Goal: Information Seeking & Learning: Learn about a topic

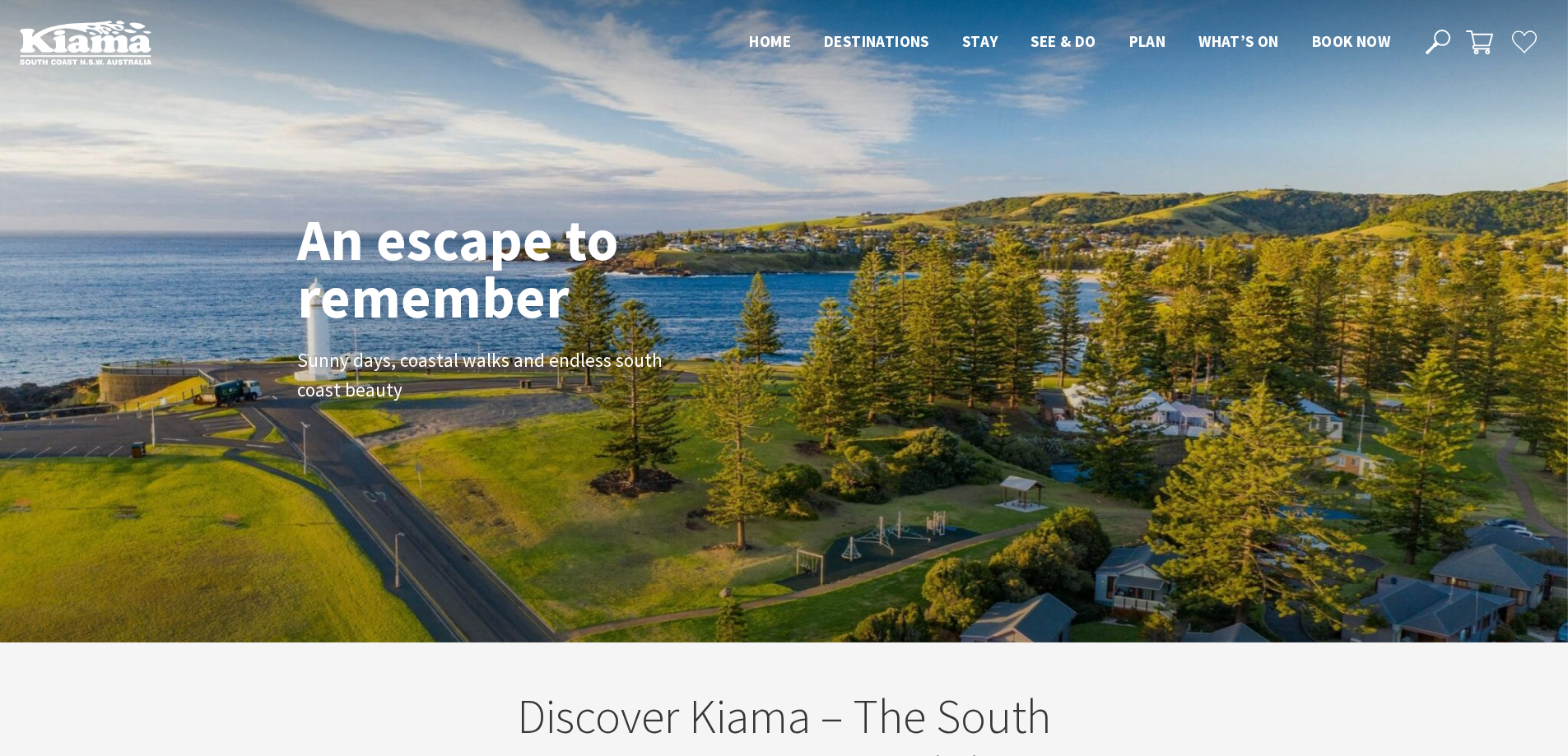
scroll to position [287, 1580]
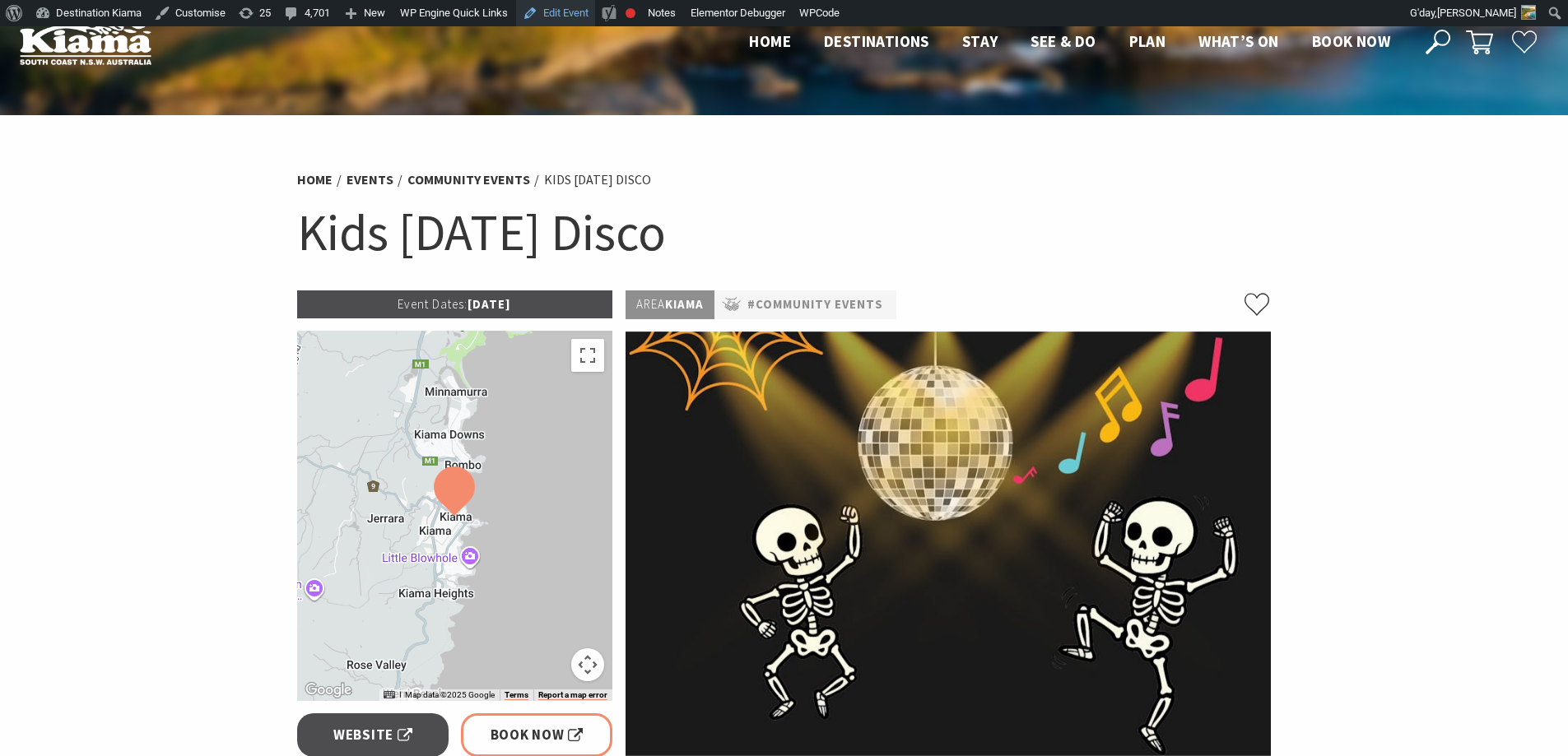
click at [567, 17] on link "Edit Event" at bounding box center [555, 12] width 79 height 26
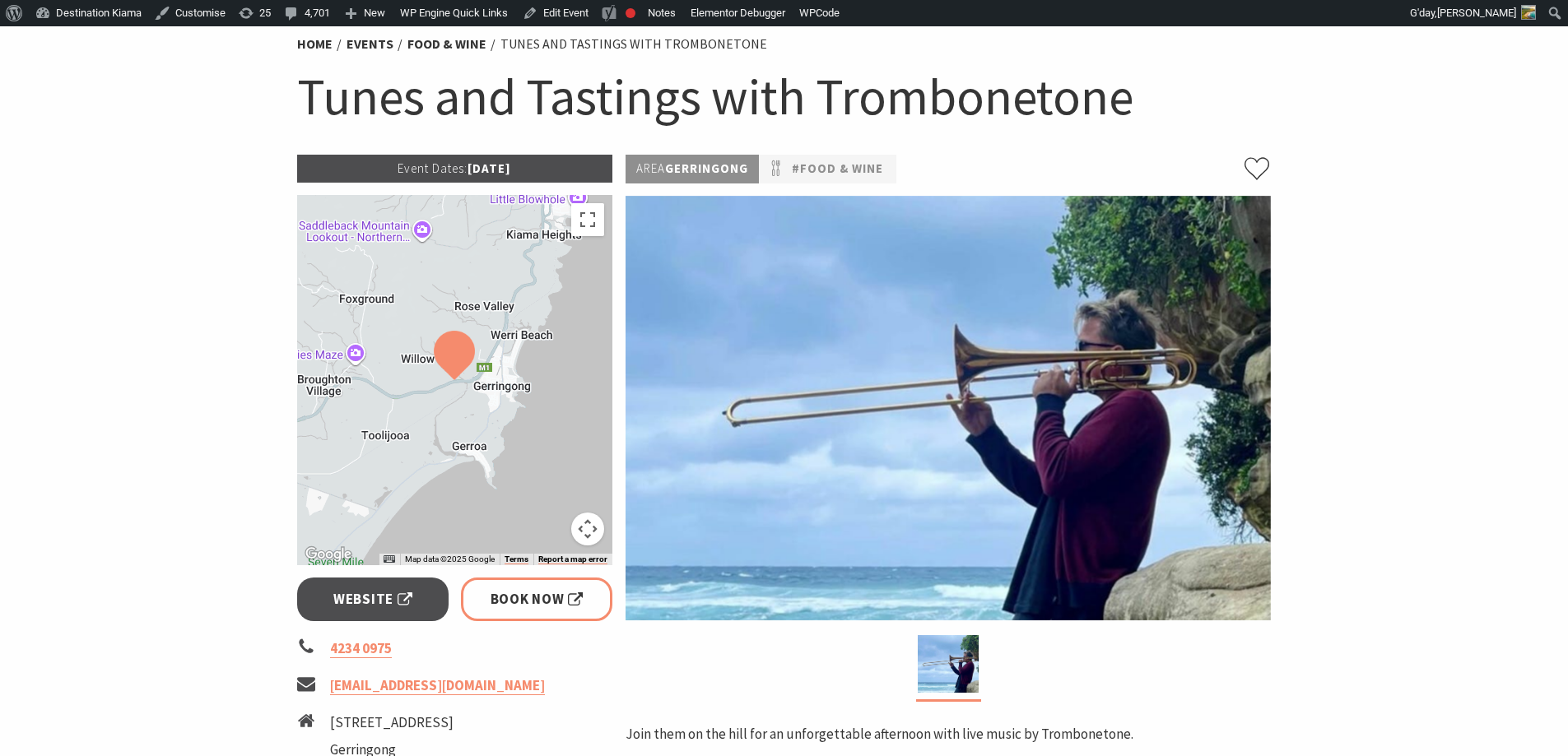
scroll to position [164, 0]
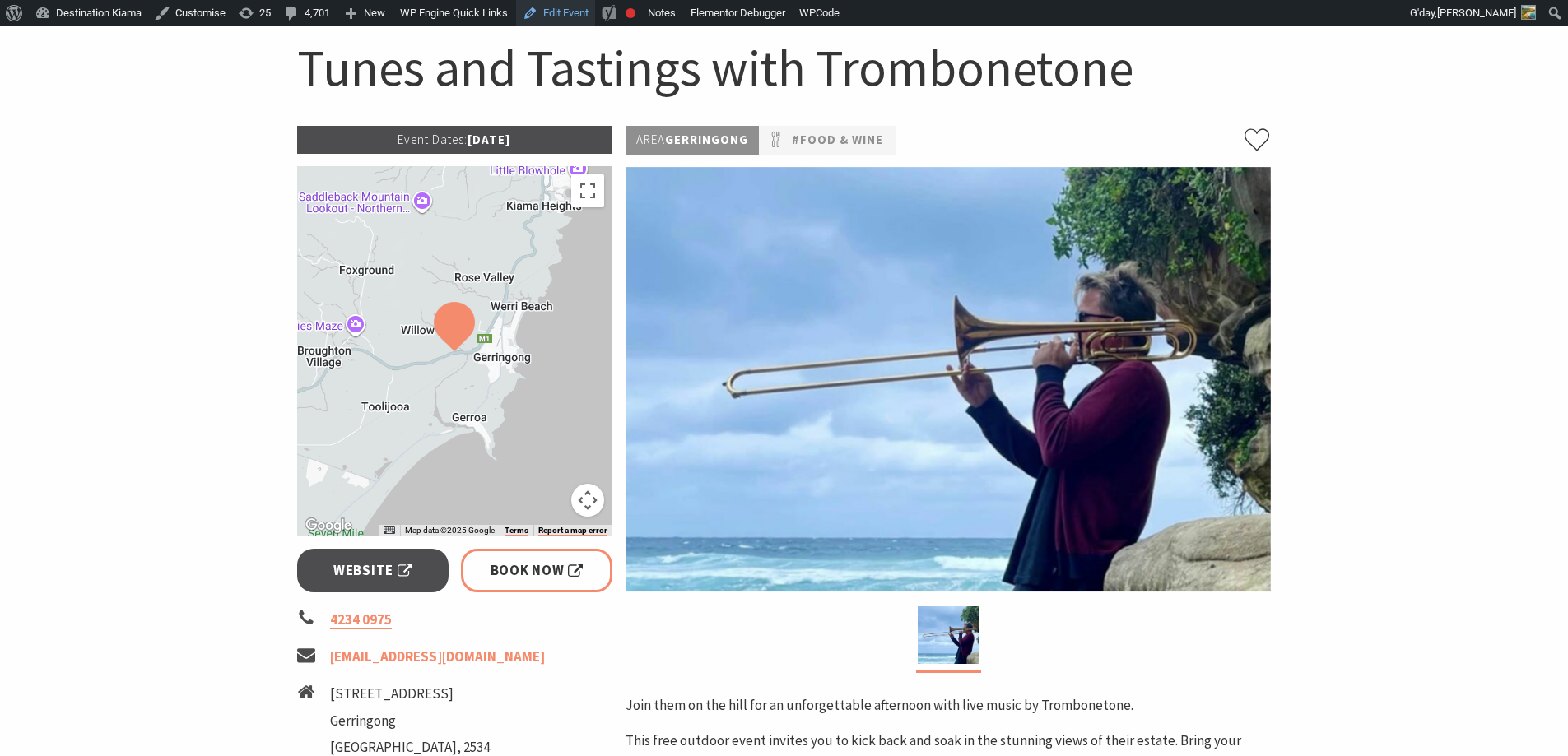
click at [568, 12] on link "Edit Event" at bounding box center [555, 12] width 79 height 26
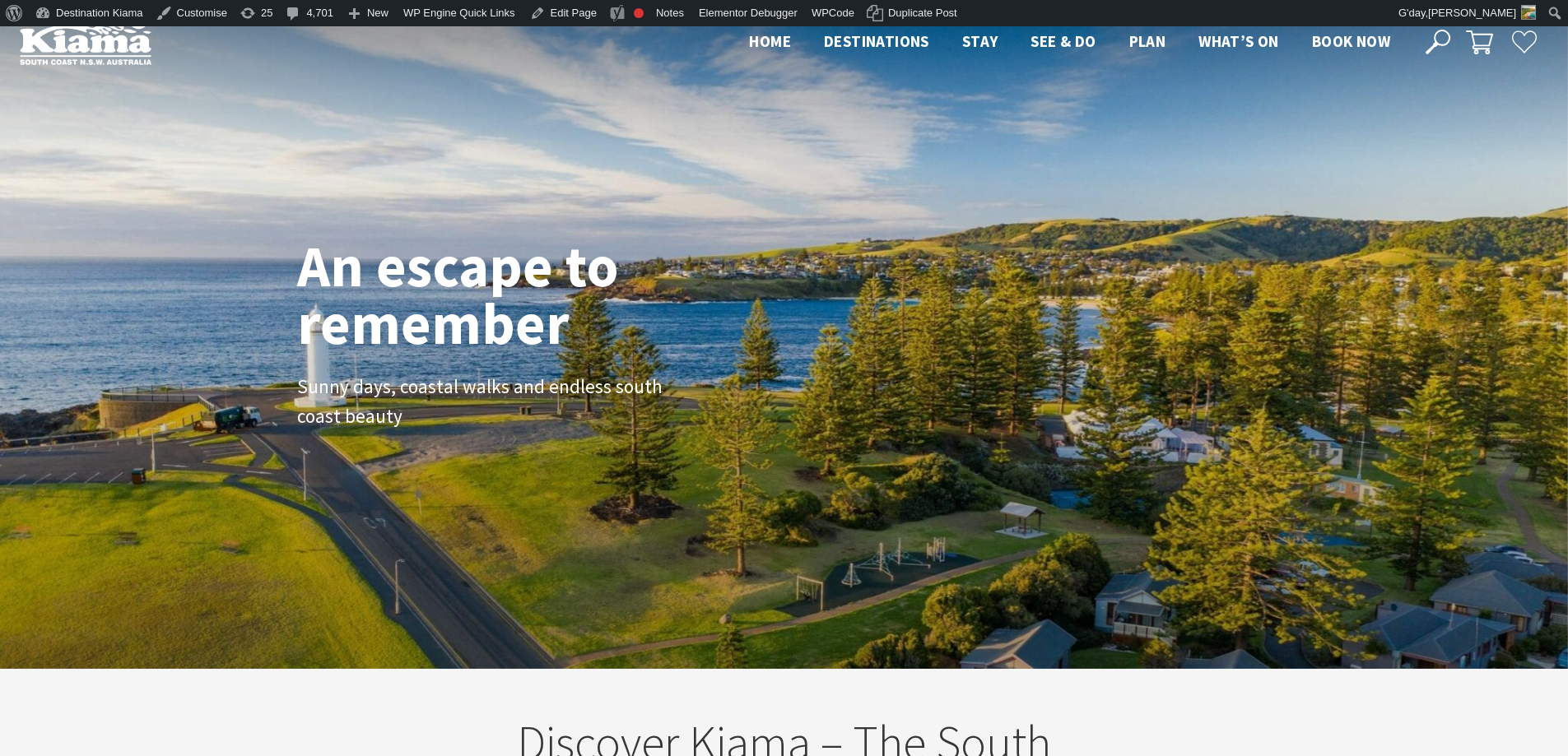
scroll to position [280, 1580]
click at [1444, 43] on icon at bounding box center [1438, 42] width 25 height 25
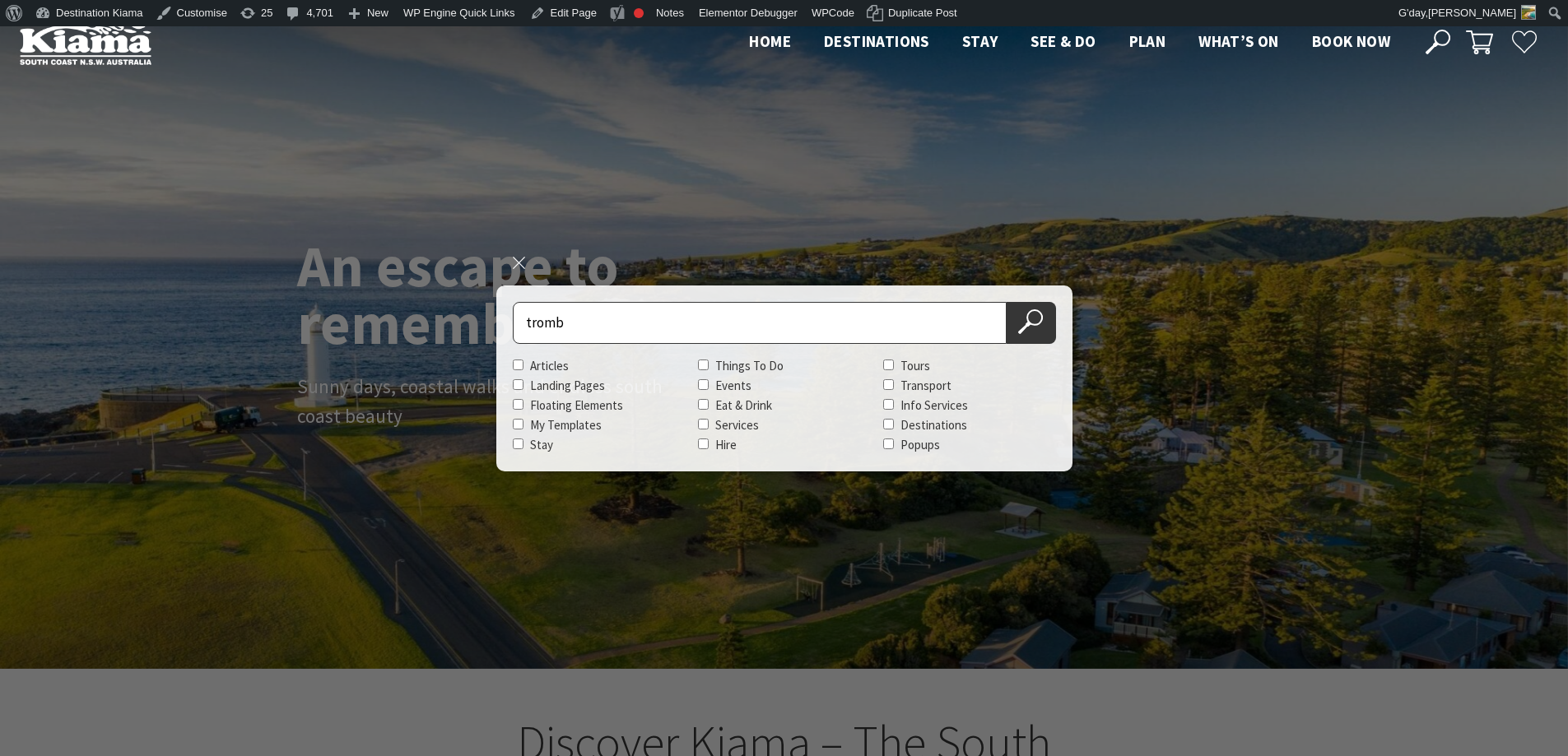
type input "tromb"
click at [1007, 302] on button "Search Now" at bounding box center [1031, 323] width 49 height 42
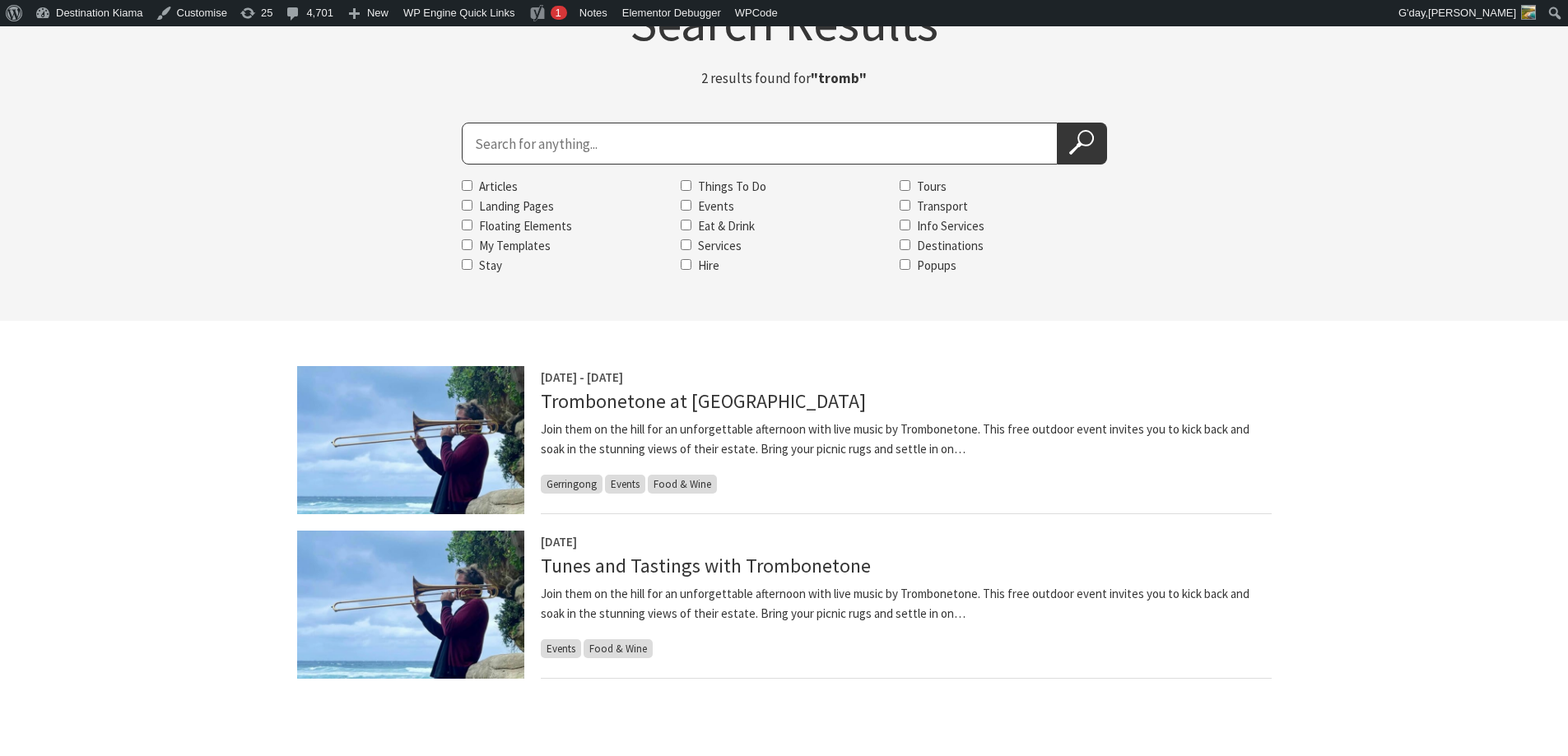
scroll to position [164, 0]
click at [772, 571] on link "Tunes and Tastings with Trombonetone" at bounding box center [705, 565] width 330 height 26
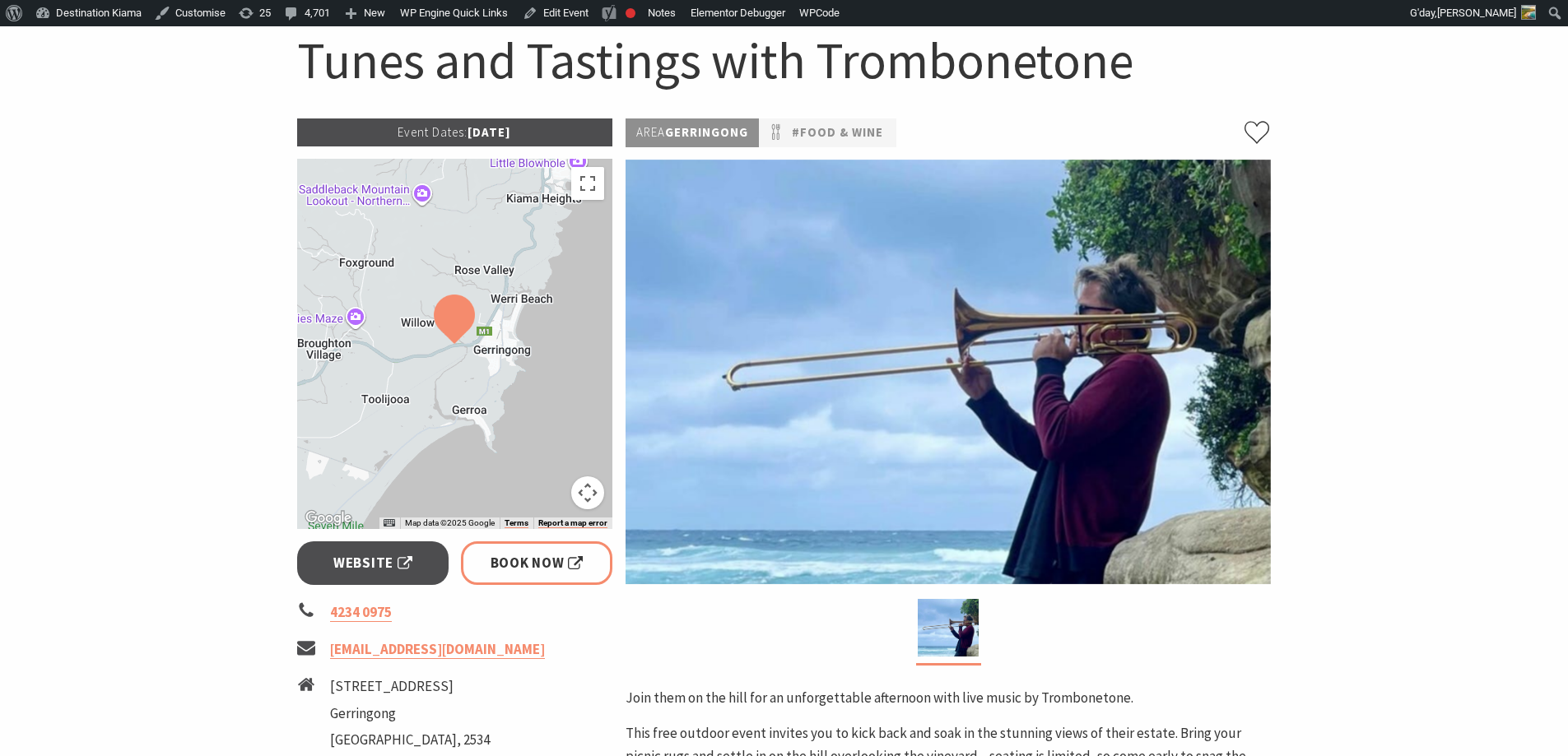
scroll to position [164, 0]
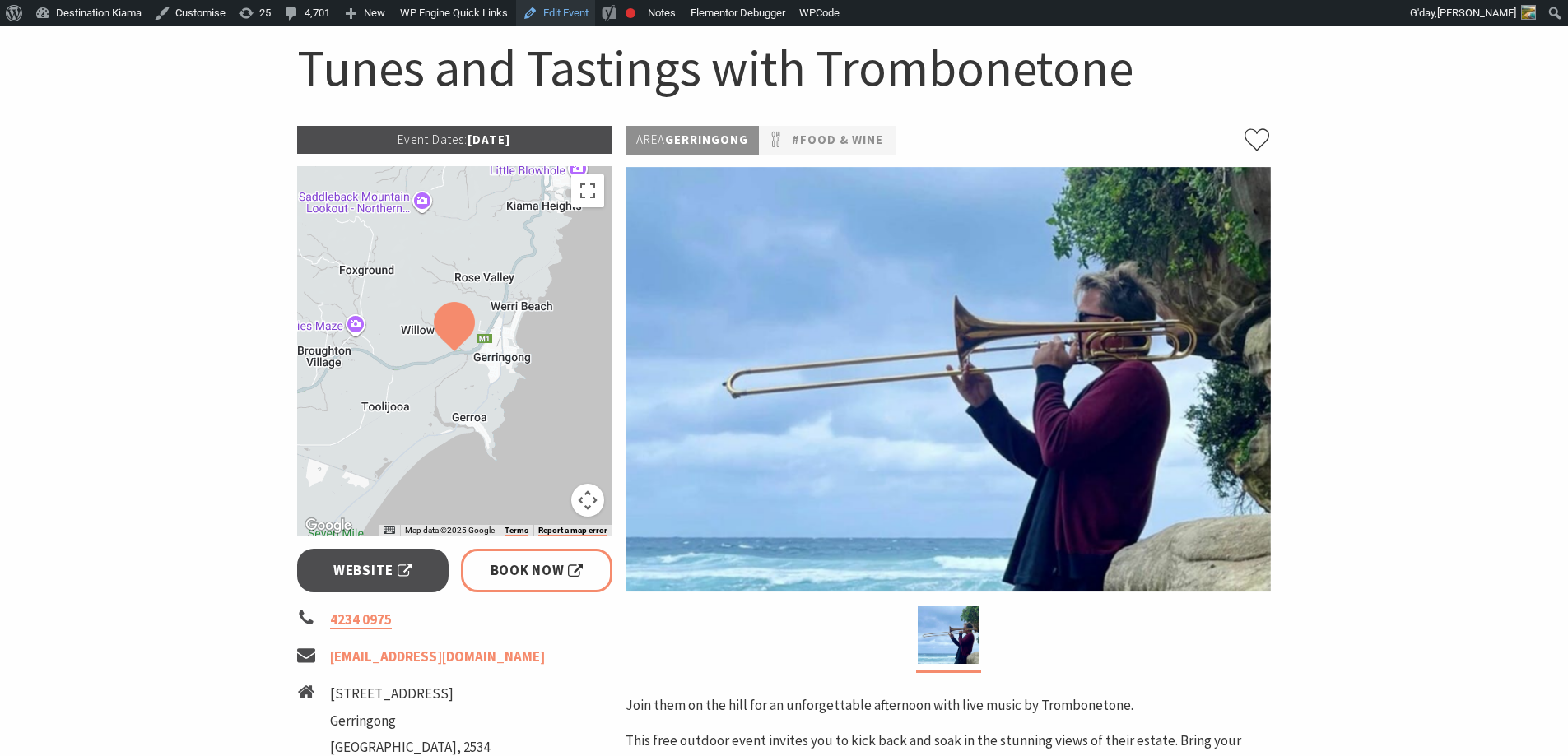
click at [574, 6] on link "Edit Event" at bounding box center [555, 12] width 79 height 26
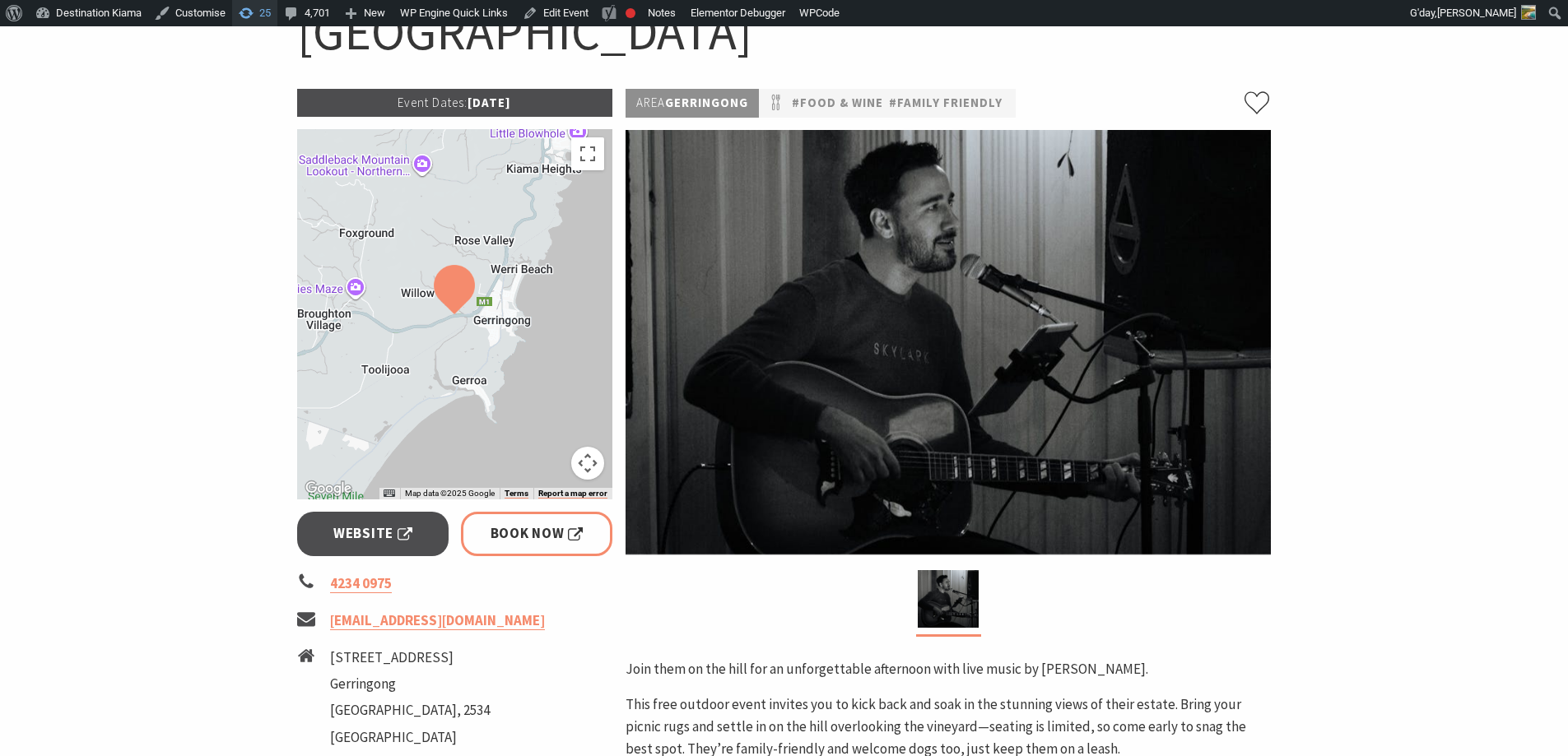
scroll to position [247, 0]
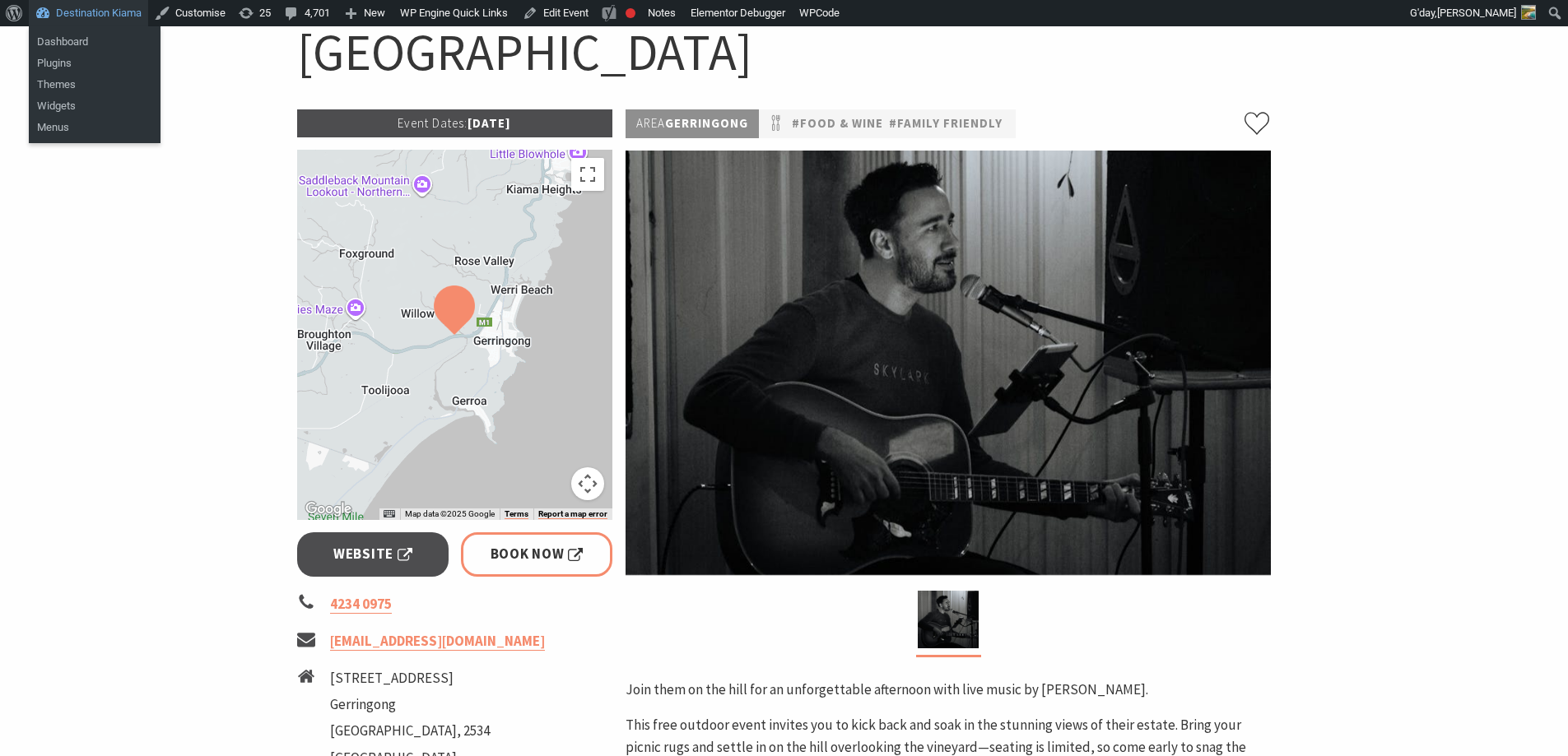
click at [66, 9] on link "Destination Kiama" at bounding box center [88, 12] width 119 height 26
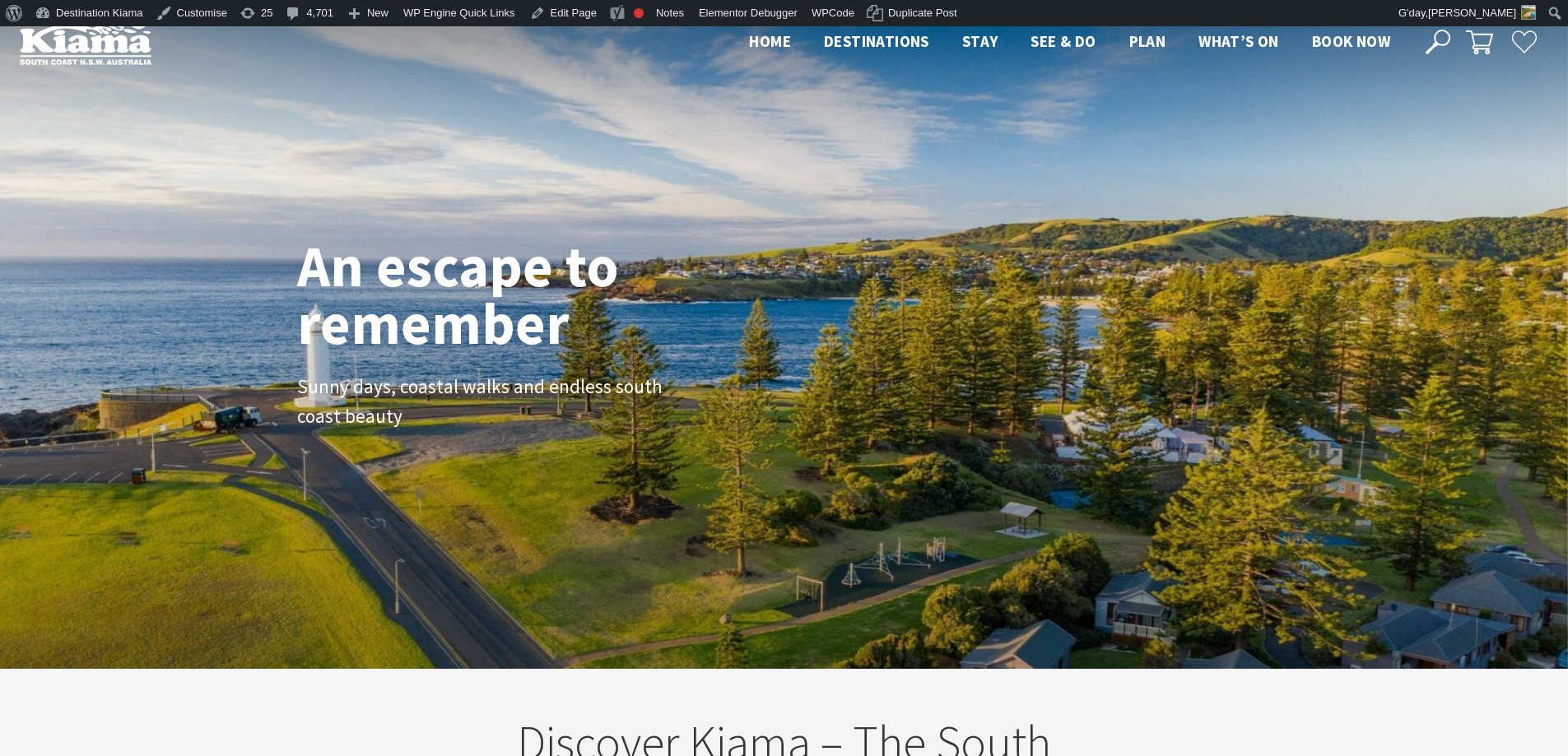
scroll to position [278, 1580]
click at [1432, 28] on header "Open Nav Close Nav Home Destinations Towns & Villages Kiama Gerringong Gerroa J…" at bounding box center [784, 42] width 1568 height 85
click at [1437, 46] on icon at bounding box center [1438, 42] width 25 height 25
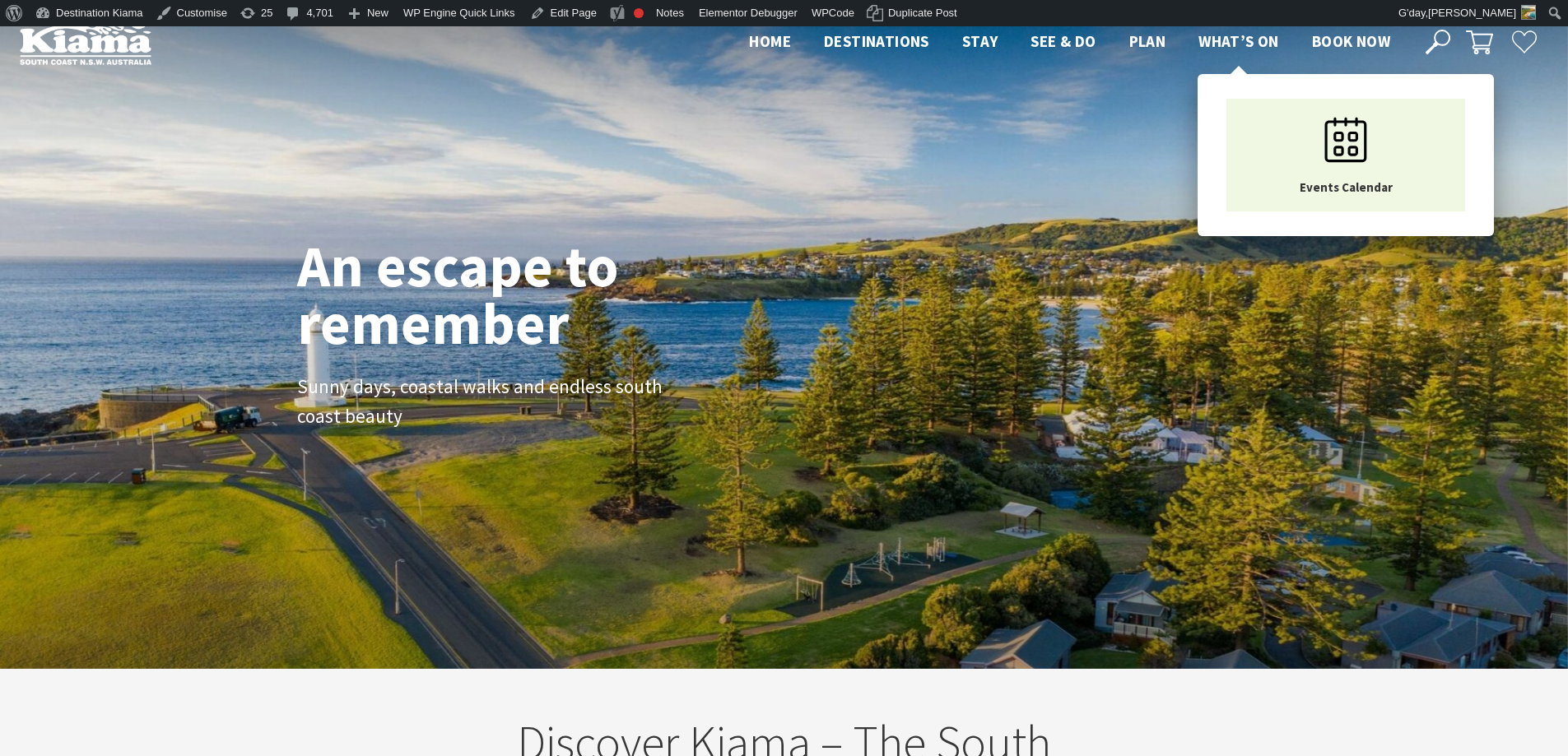
click at [1241, 49] on span "What’s On" at bounding box center [1238, 41] width 81 height 20
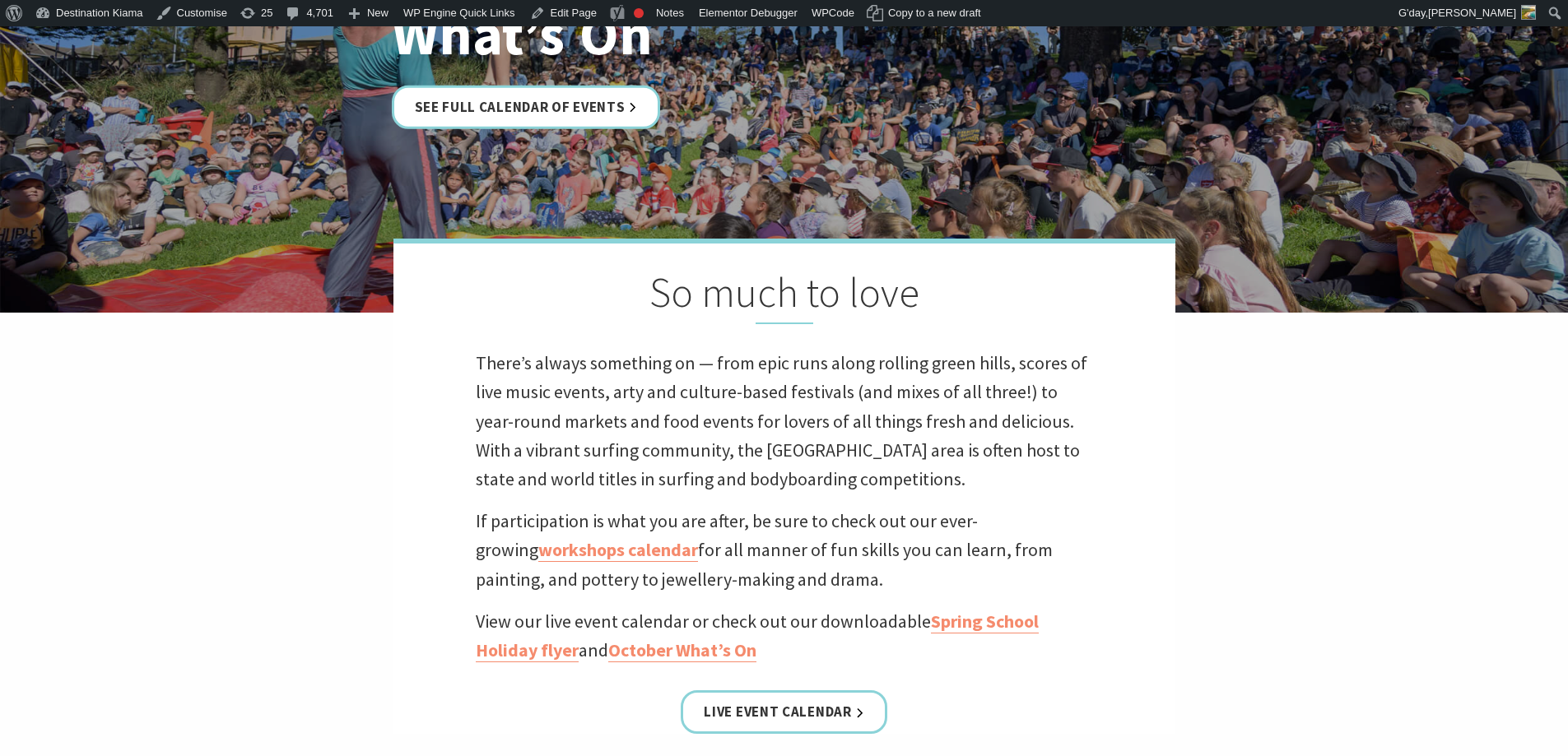
scroll to position [494, 0]
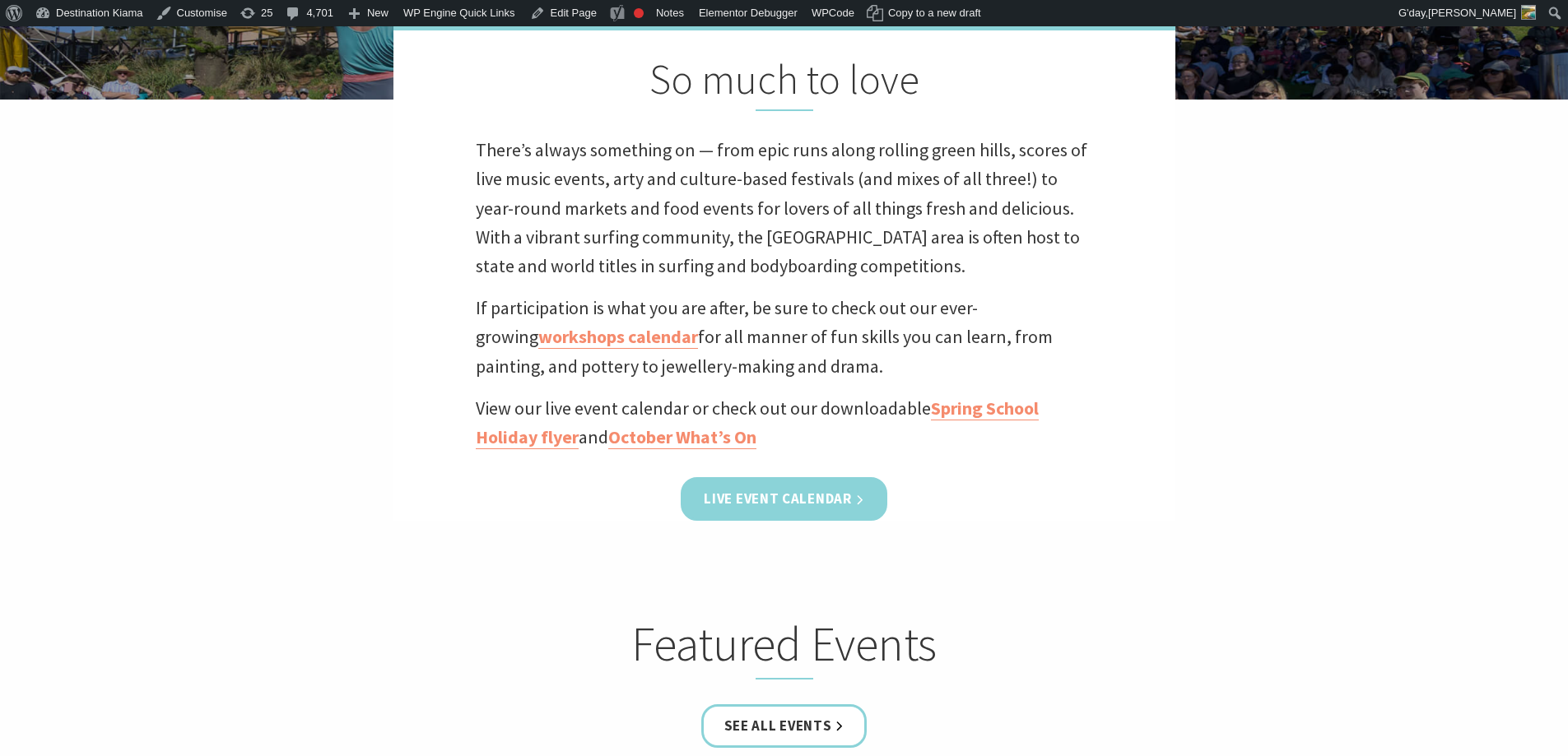
click at [794, 488] on link "Live Event Calendar" at bounding box center [783, 499] width 206 height 43
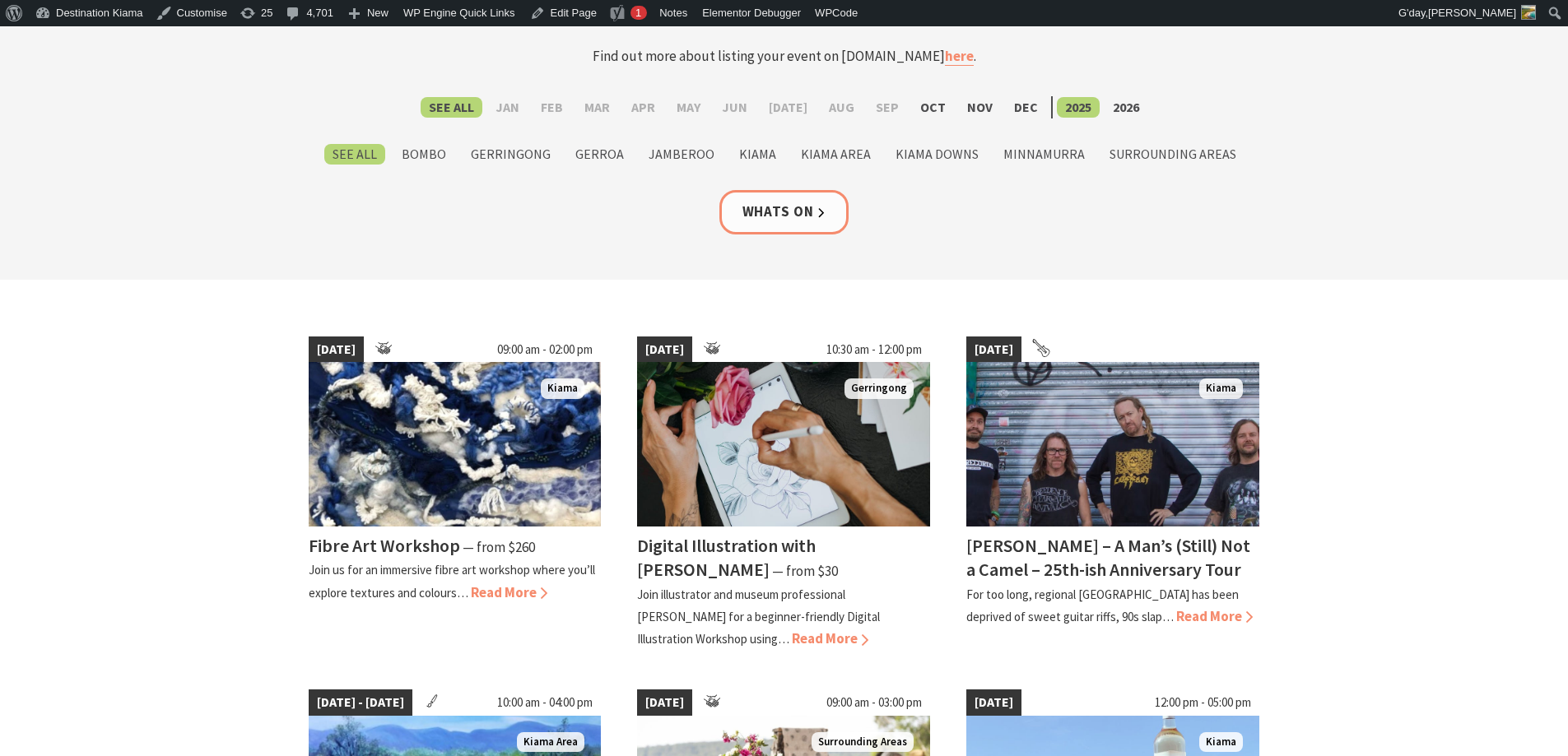
scroll to position [247, 0]
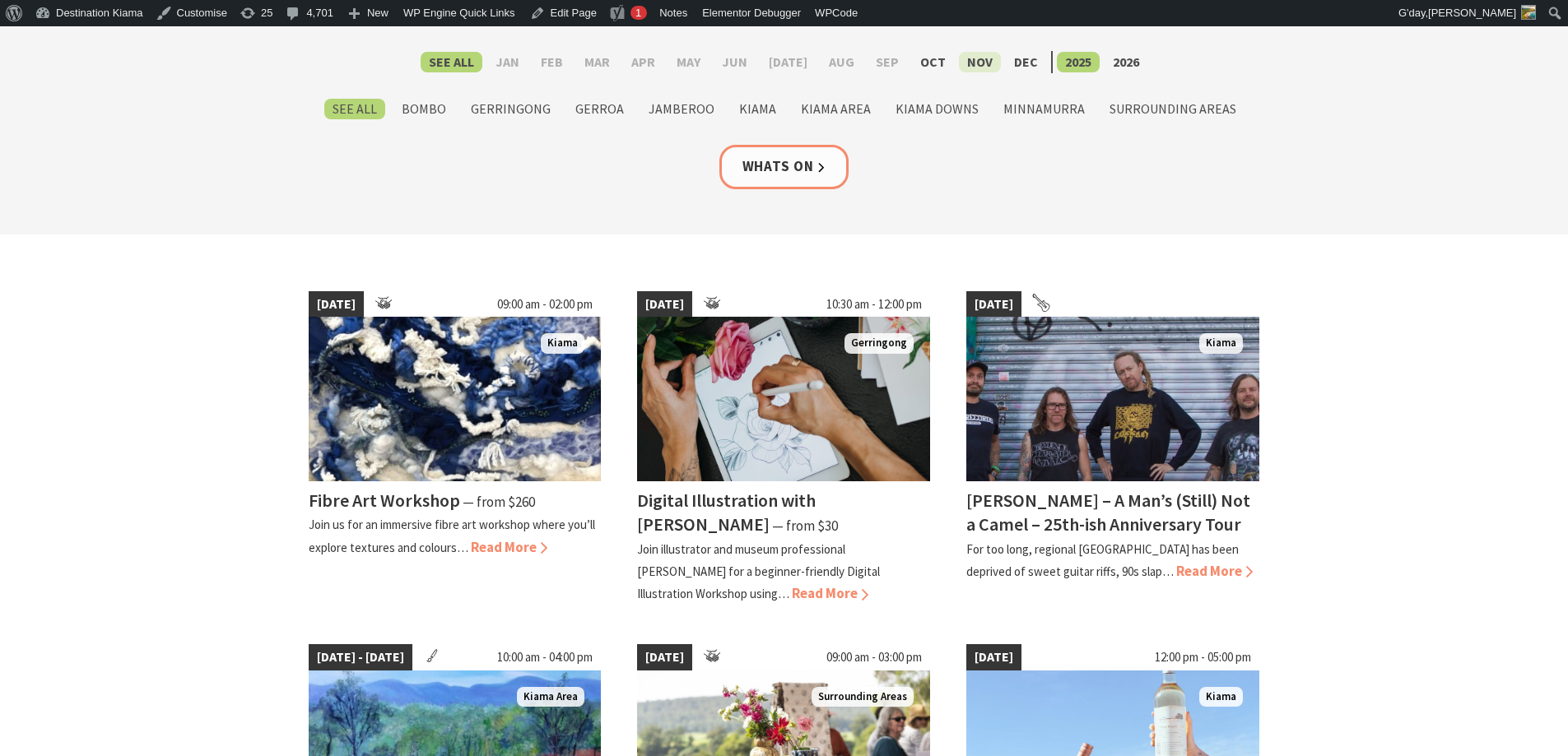
click at [972, 56] on label "Nov" at bounding box center [980, 61] width 42 height 20
click at [0, 0] on input "Nov" at bounding box center [0, 0] width 0 height 0
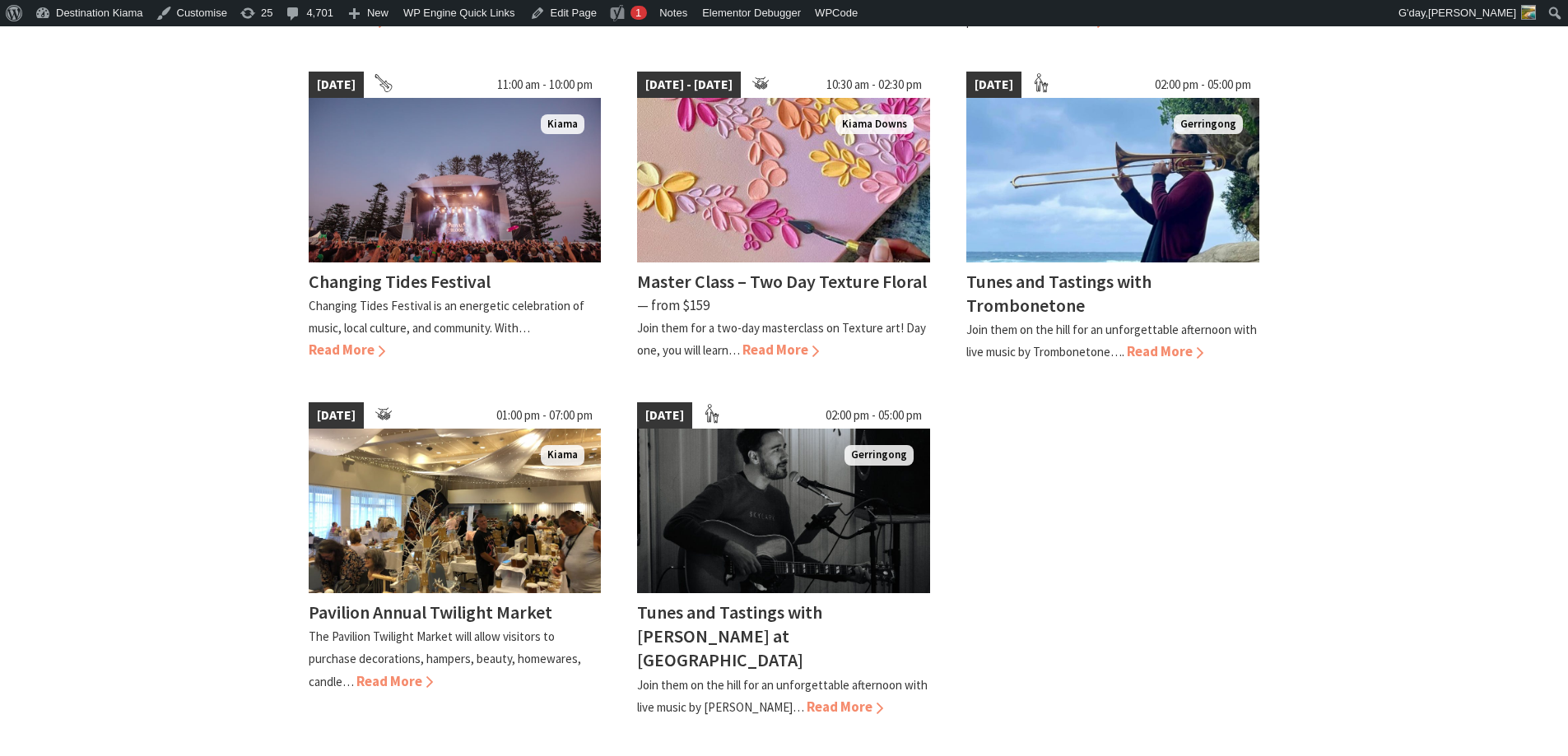
scroll to position [823, 0]
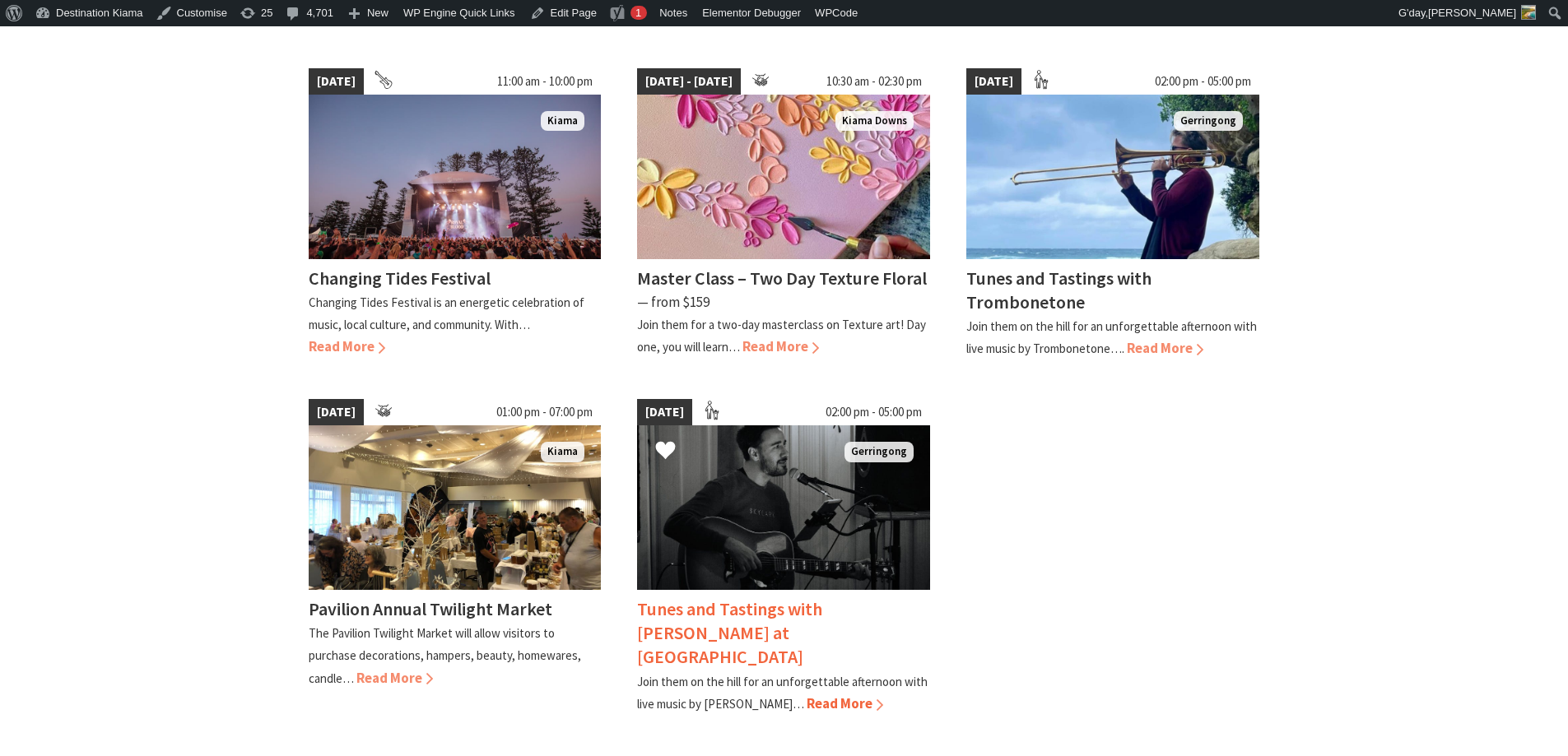
click at [764, 465] on img at bounding box center [783, 507] width 293 height 164
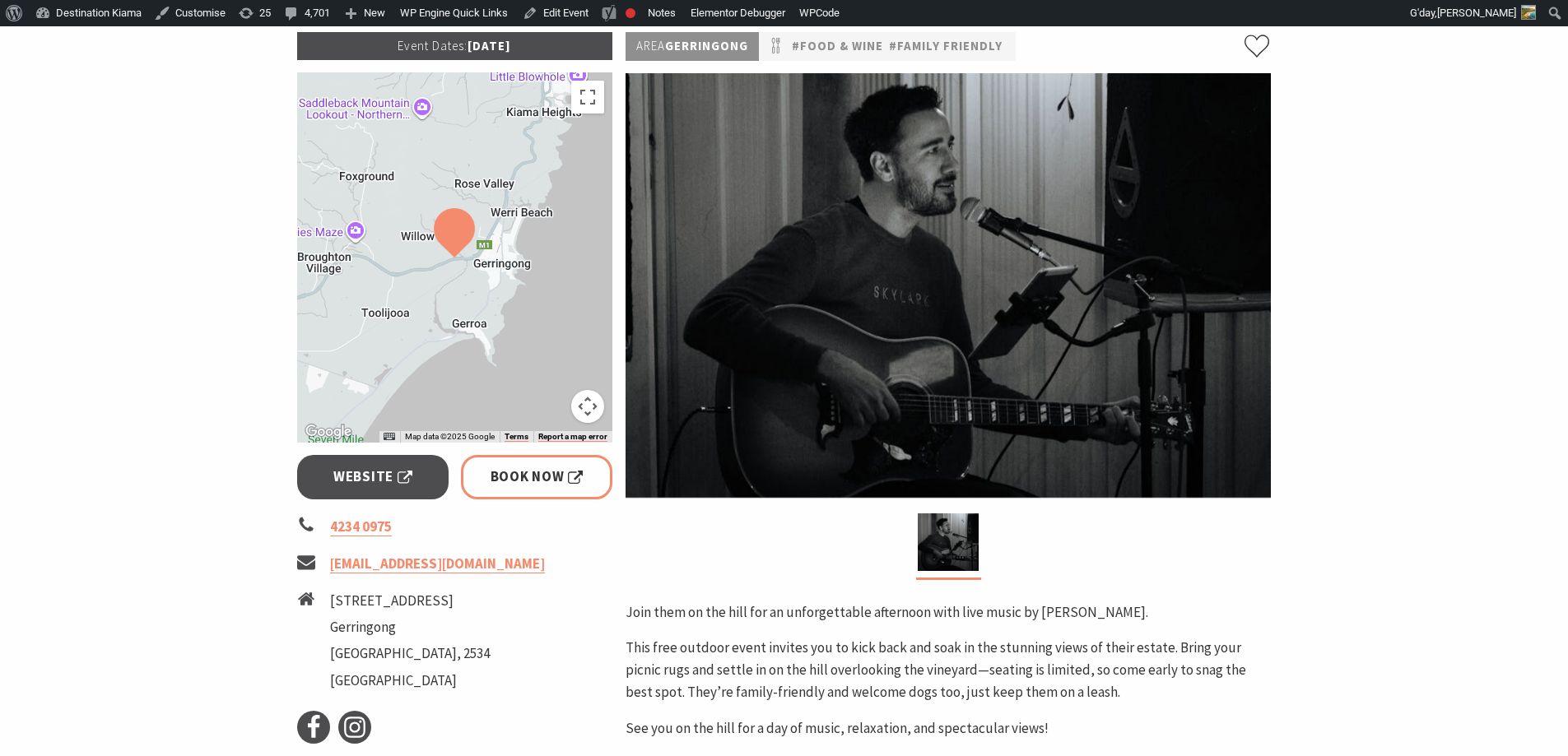
scroll to position [411, 0]
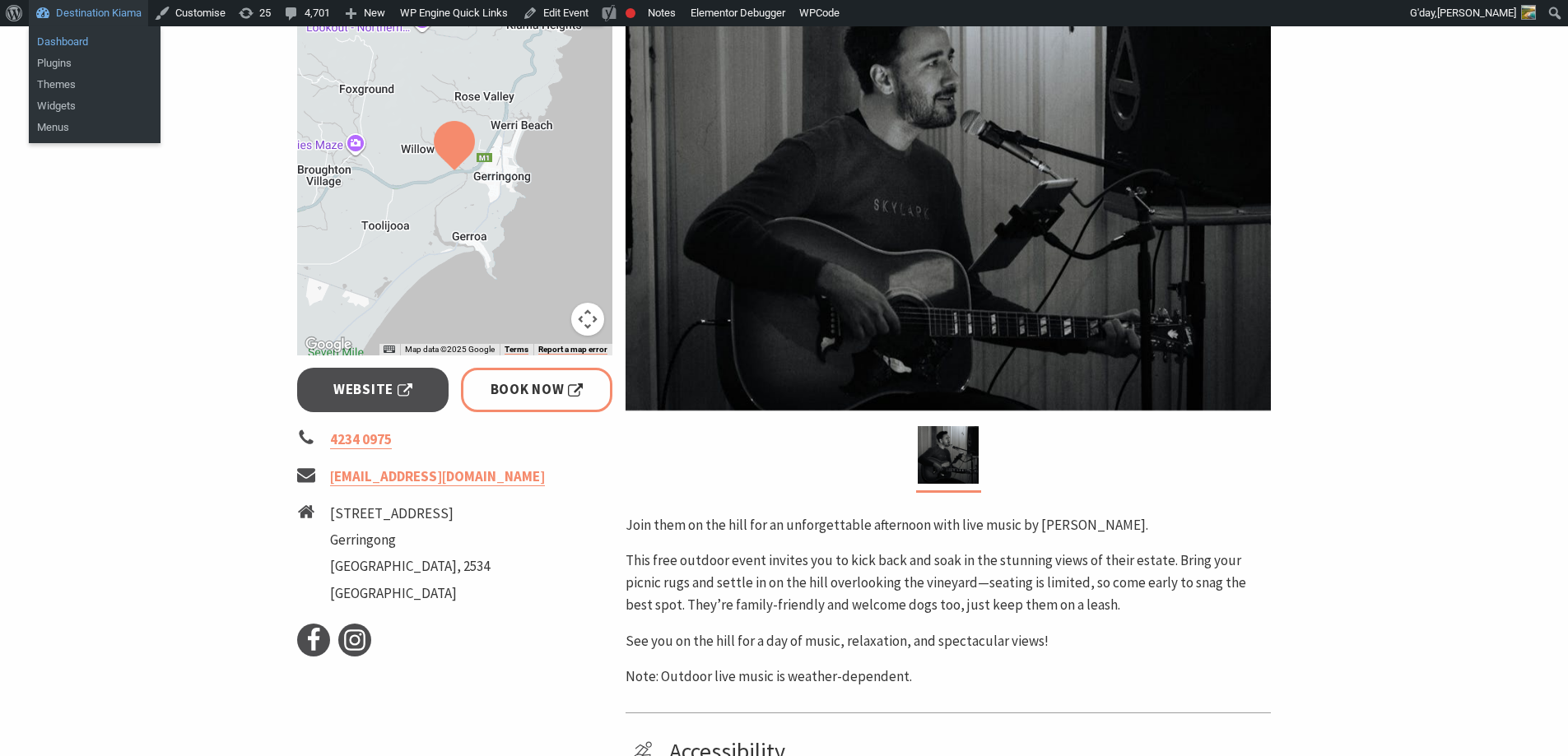
click at [78, 43] on link "Dashboard" at bounding box center [94, 42] width 132 height 21
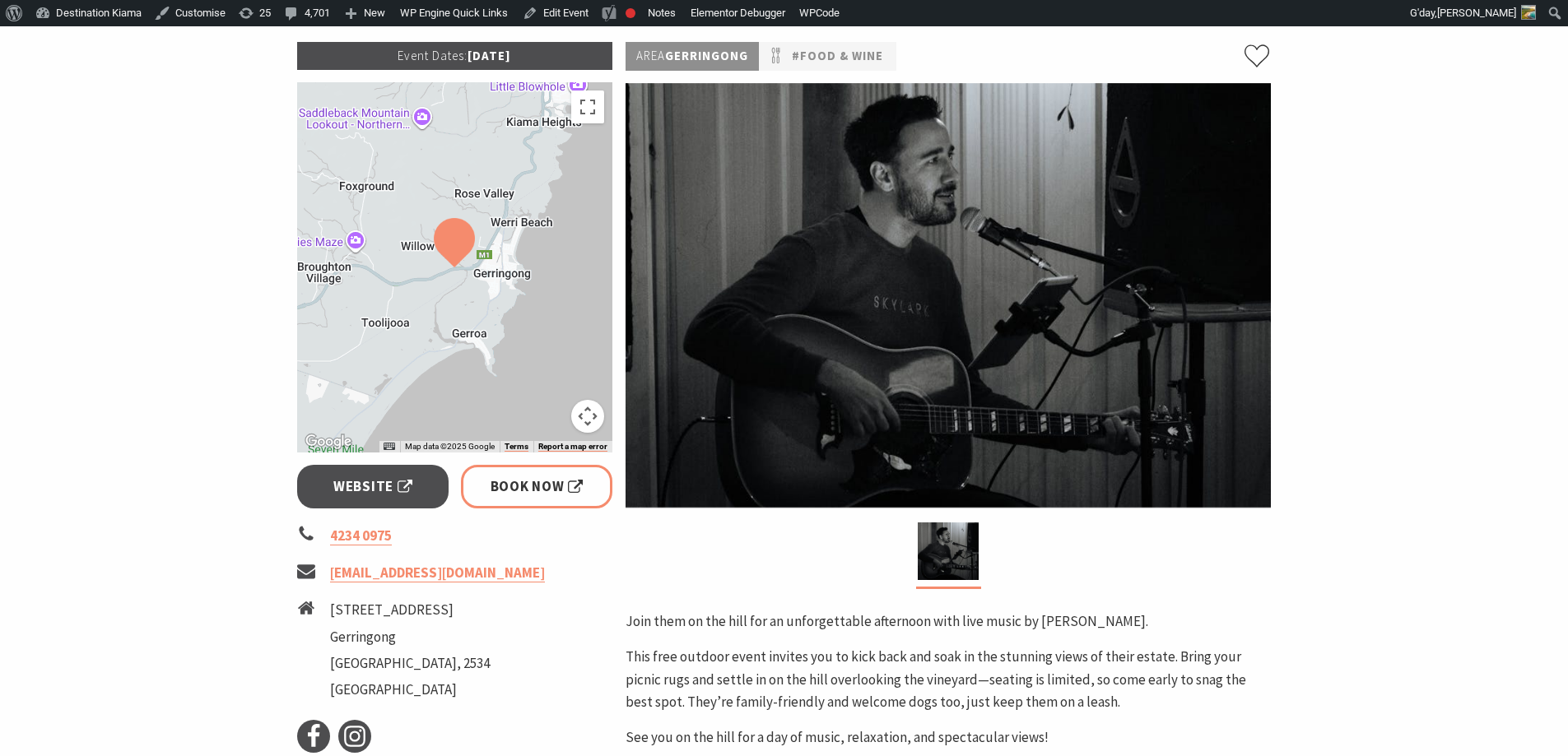
scroll to position [247, 0]
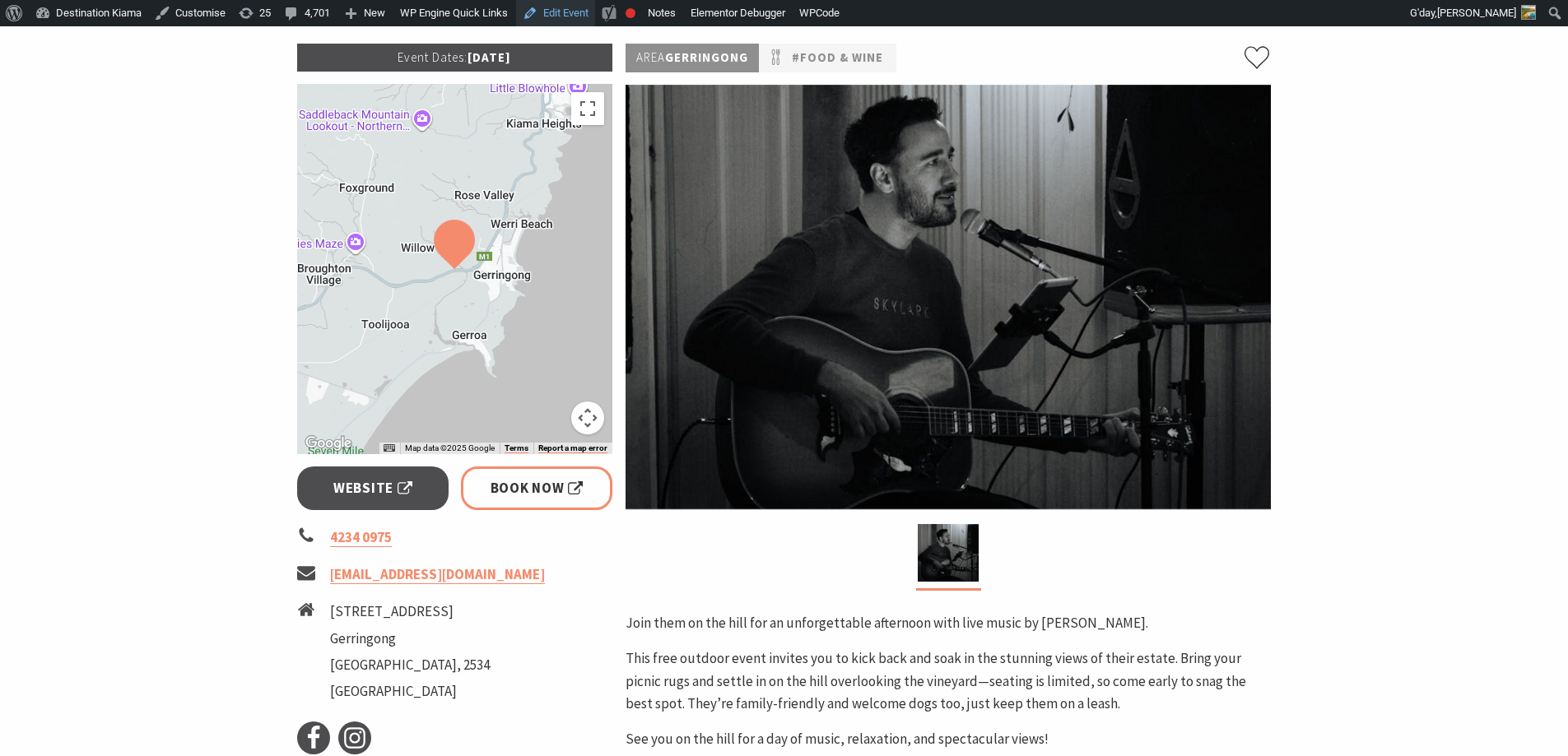
click at [558, 13] on link "Edit Event" at bounding box center [555, 12] width 79 height 26
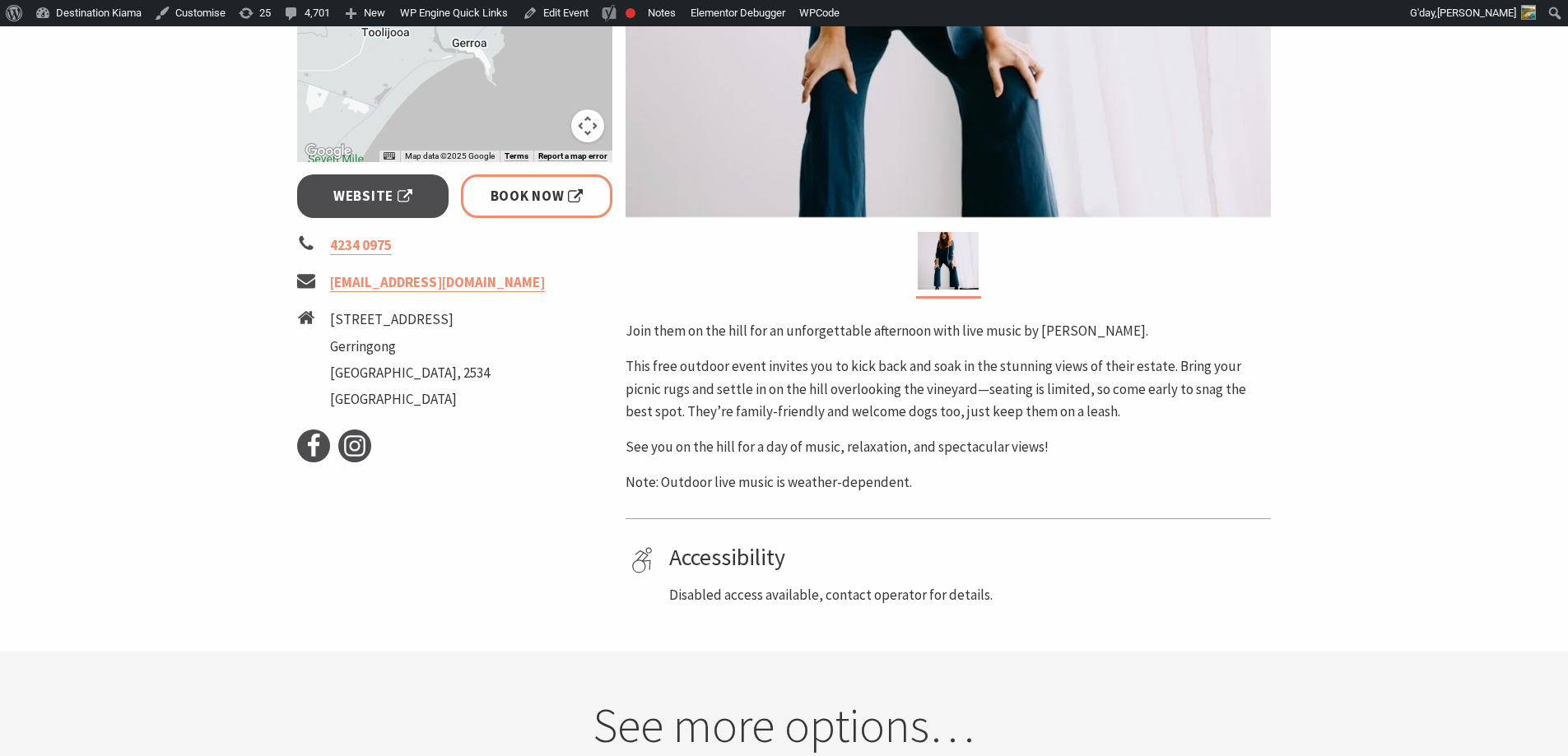
scroll to position [576, 0]
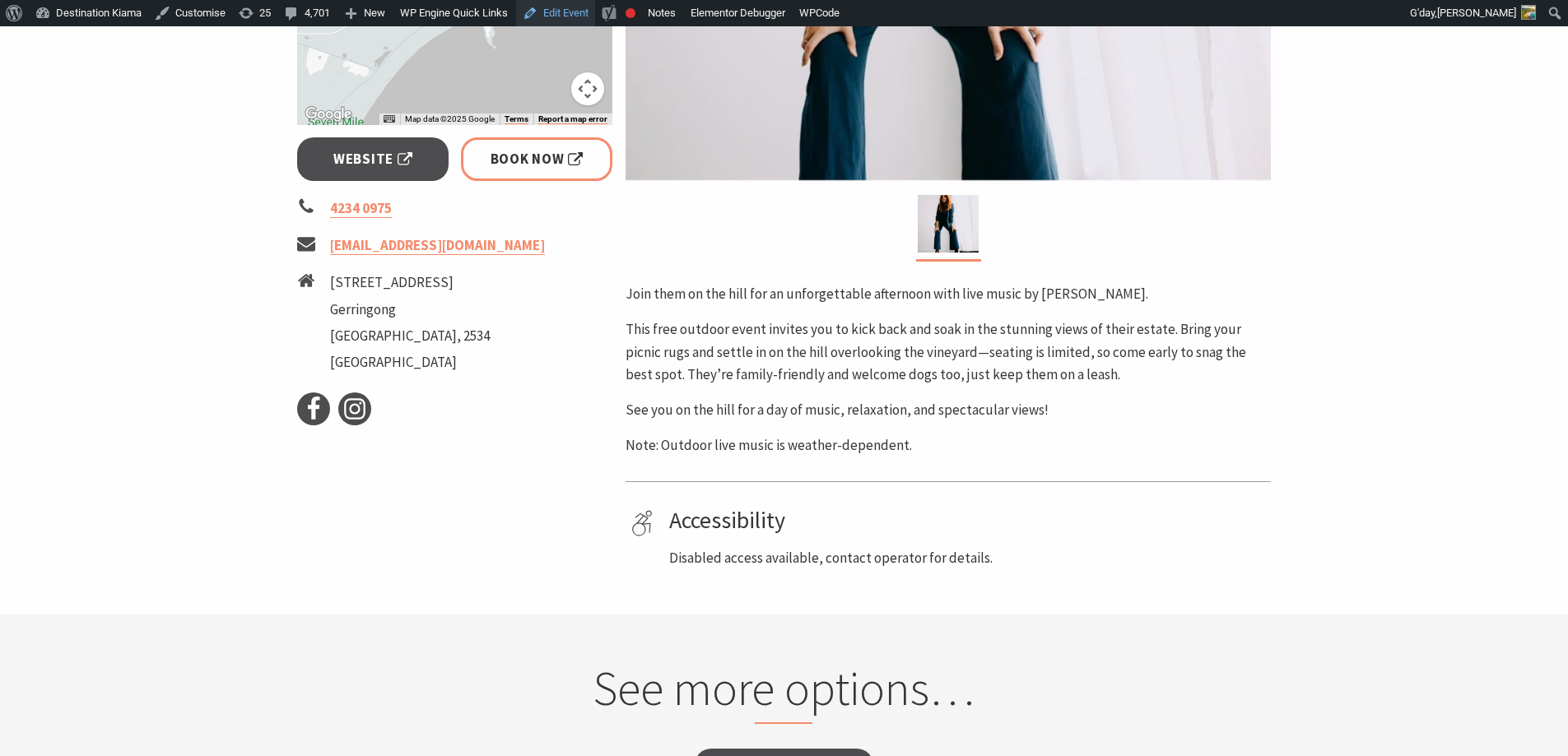
click at [582, 16] on link "Edit Event" at bounding box center [555, 12] width 79 height 26
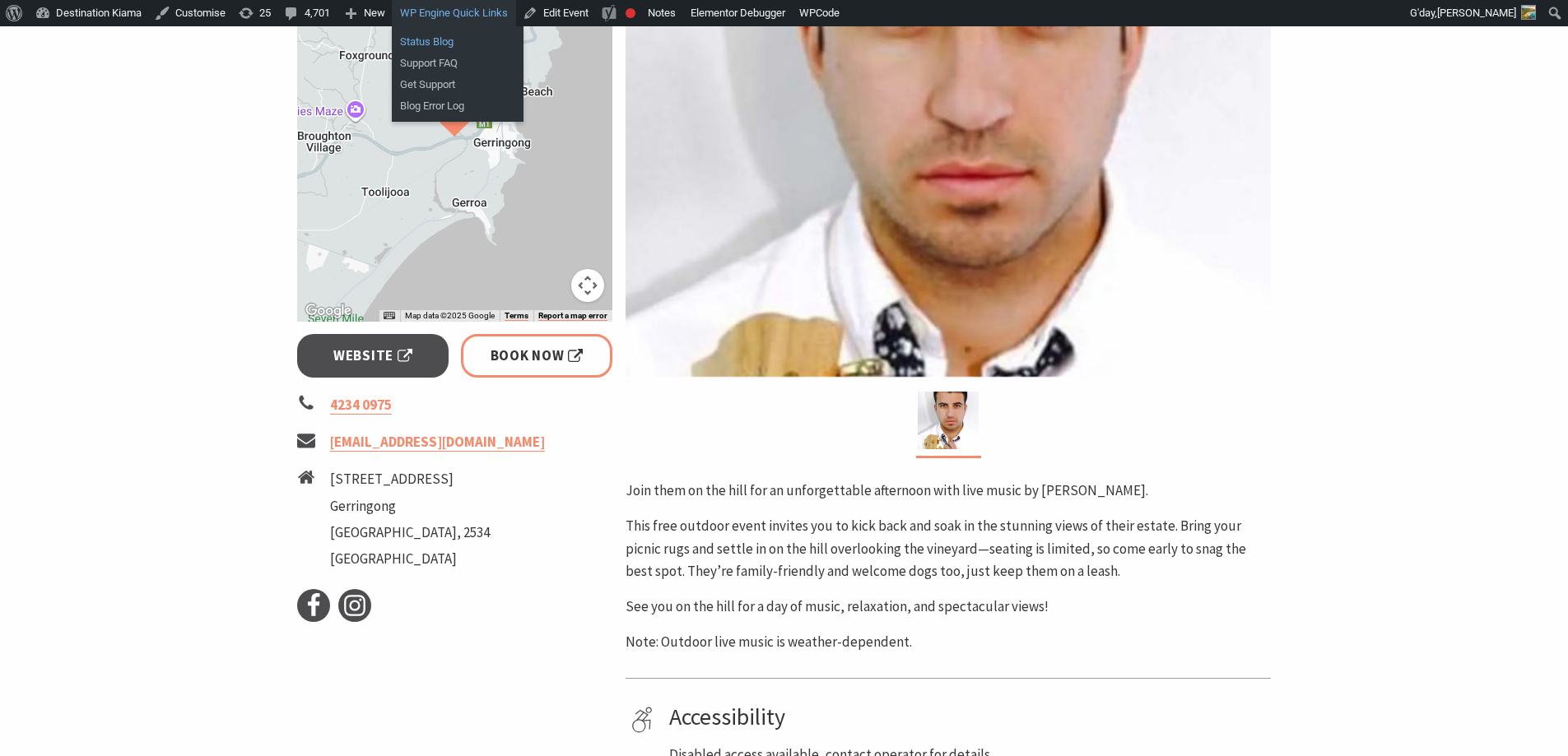
scroll to position [247, 0]
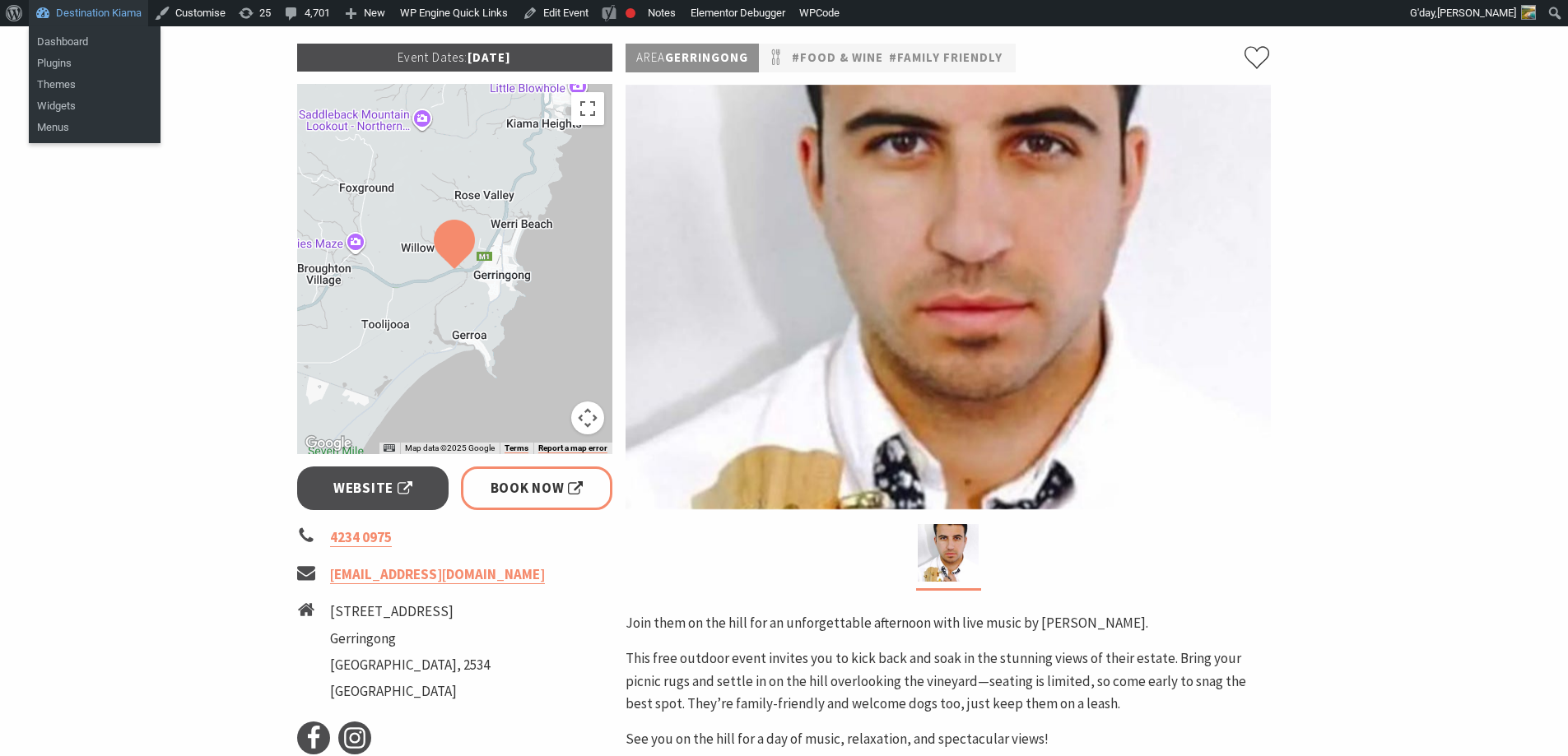
click at [88, 20] on link "Destination Kiama" at bounding box center [88, 12] width 119 height 26
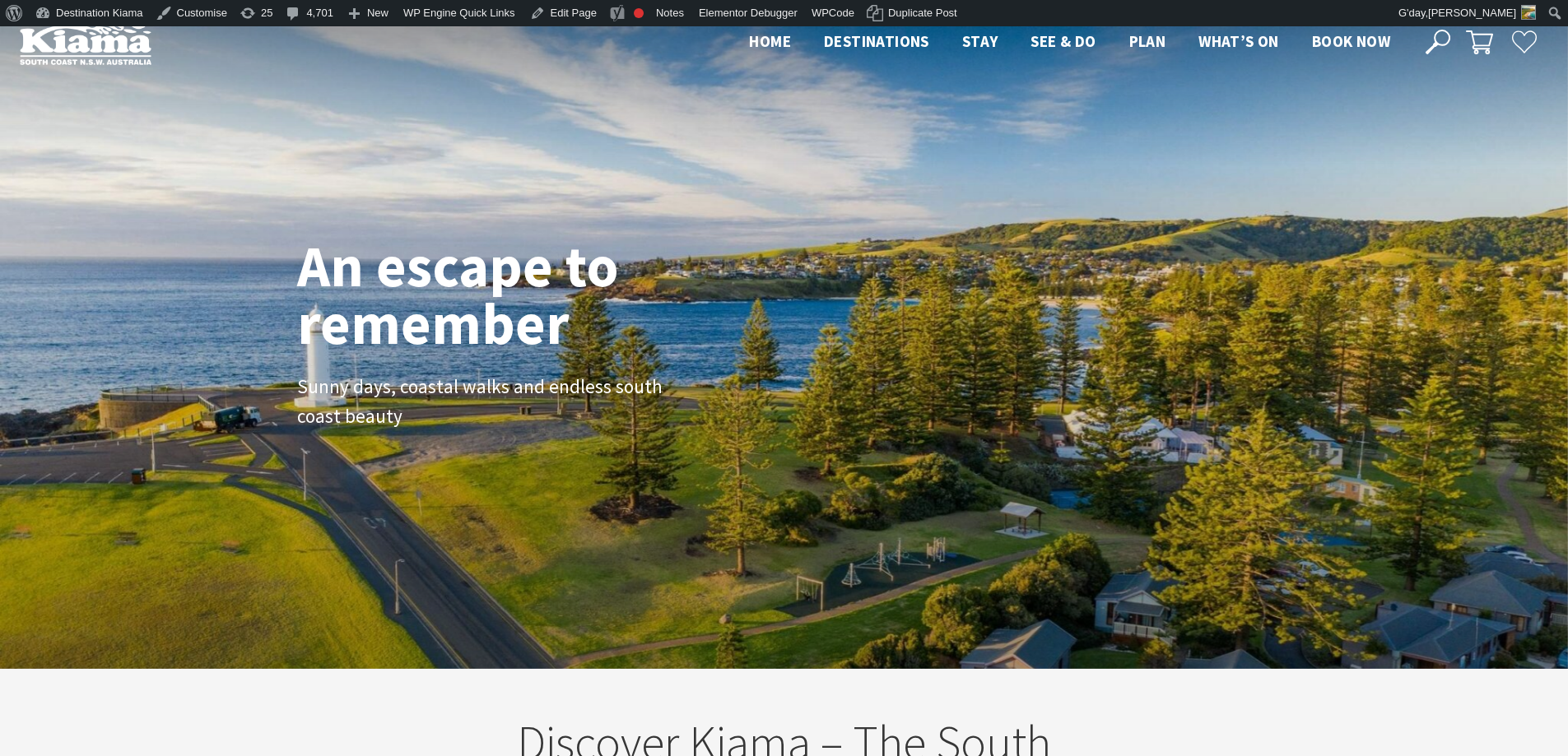
scroll to position [278, 1580]
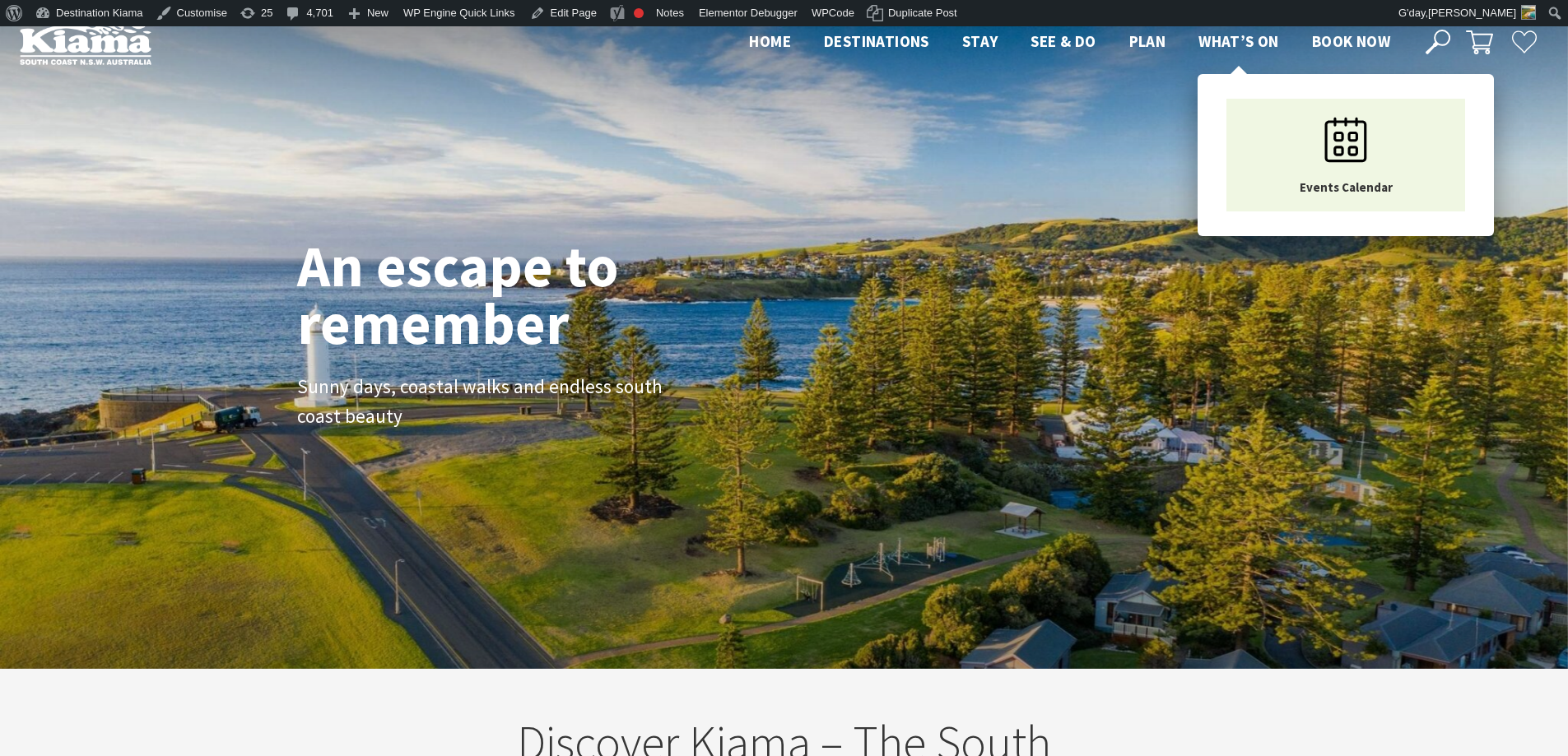
click at [1242, 49] on span "What’s On" at bounding box center [1238, 41] width 81 height 20
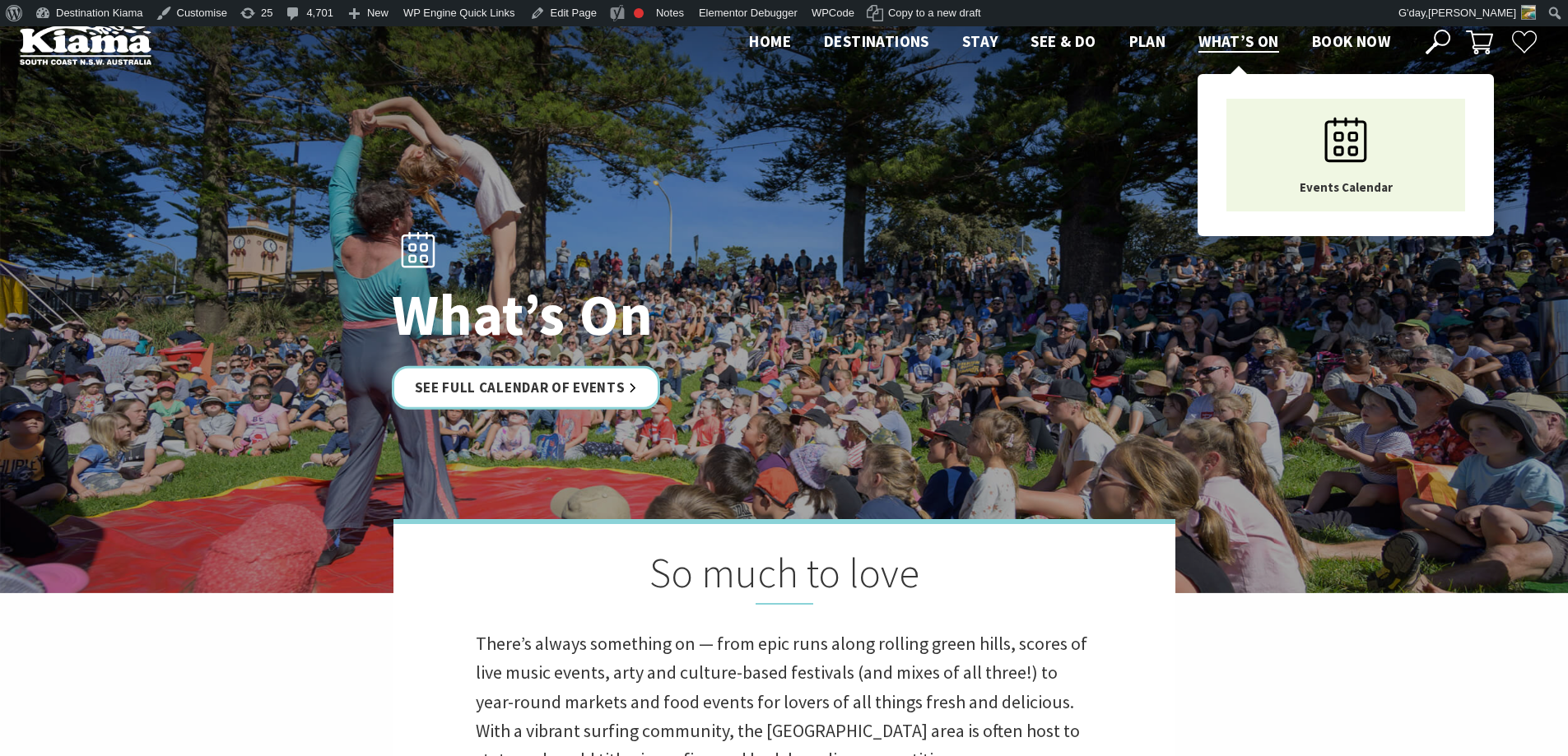
click at [1249, 32] on span "What’s On" at bounding box center [1238, 41] width 81 height 20
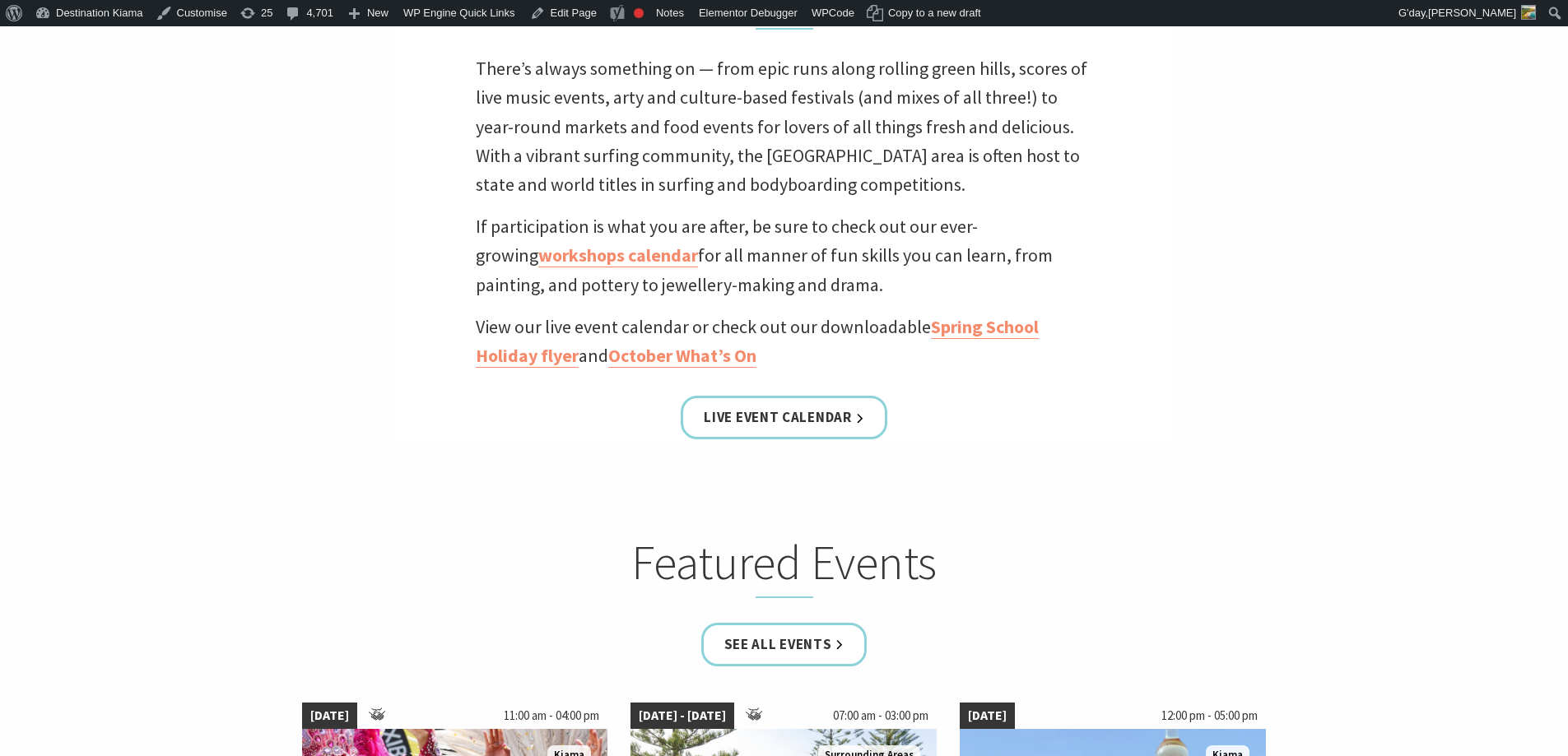
scroll to position [494, 0]
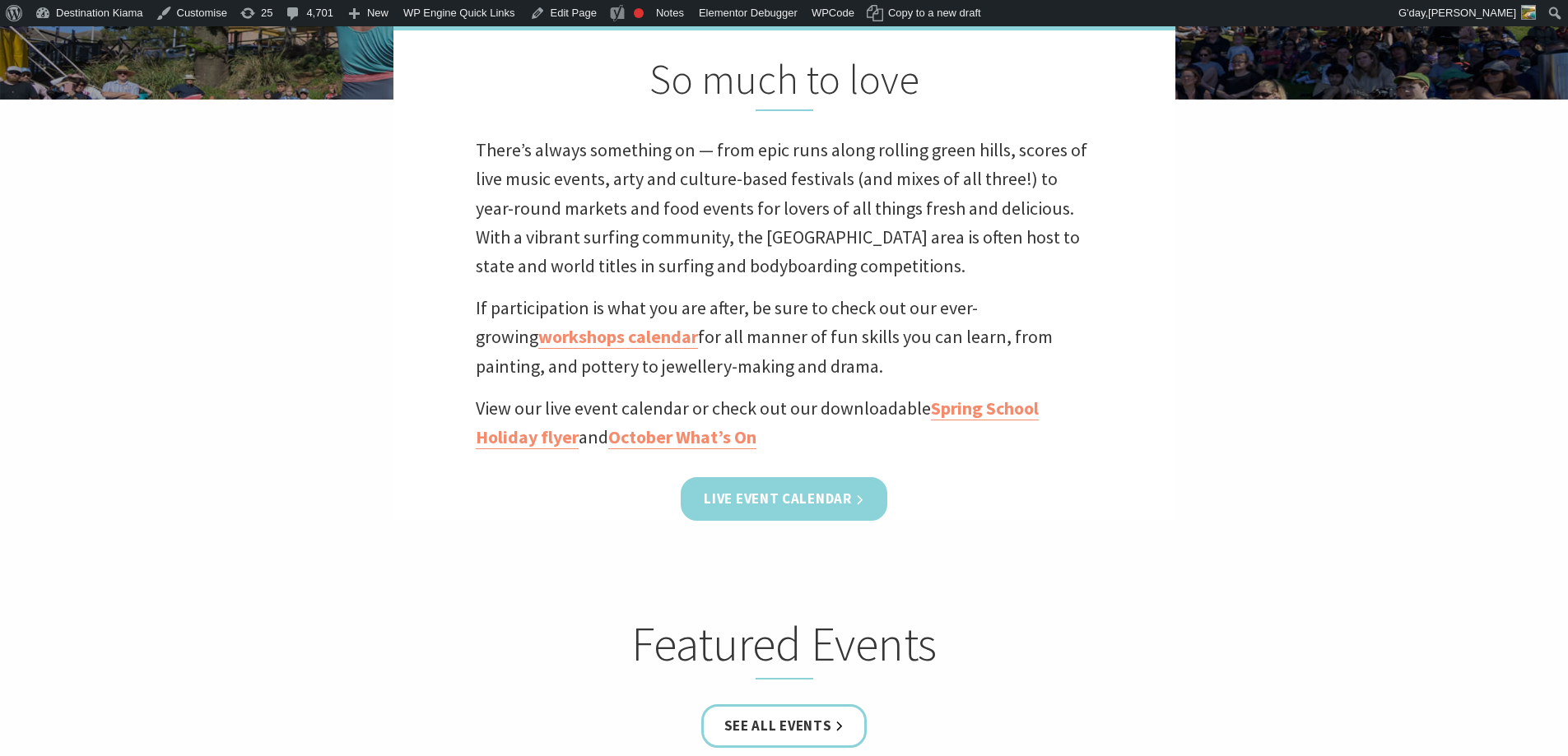
click at [801, 485] on link "Live Event Calendar" at bounding box center [783, 499] width 206 height 43
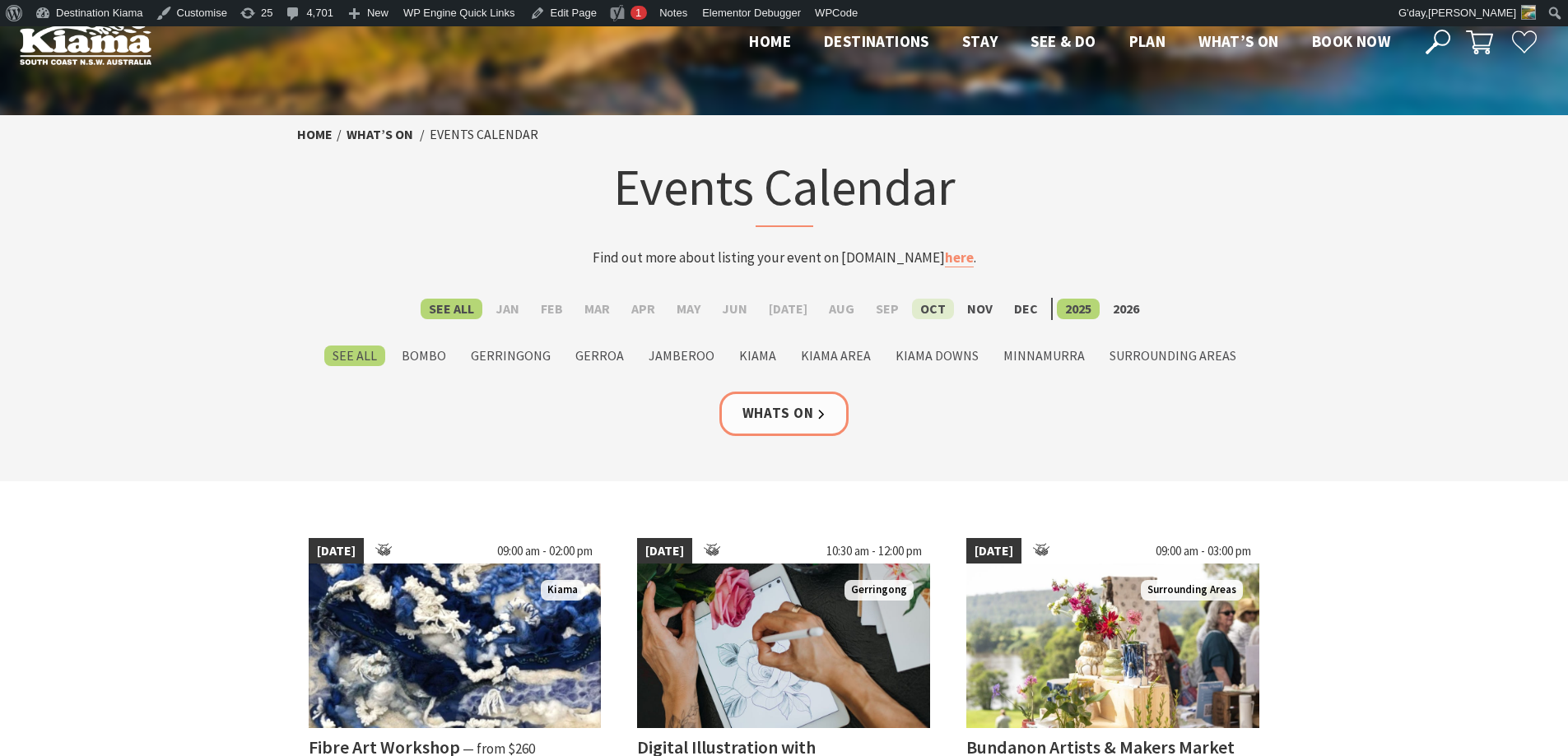
click at [912, 305] on label "Oct" at bounding box center [933, 308] width 42 height 20
click at [0, 0] on input "Oct" at bounding box center [0, 0] width 0 height 0
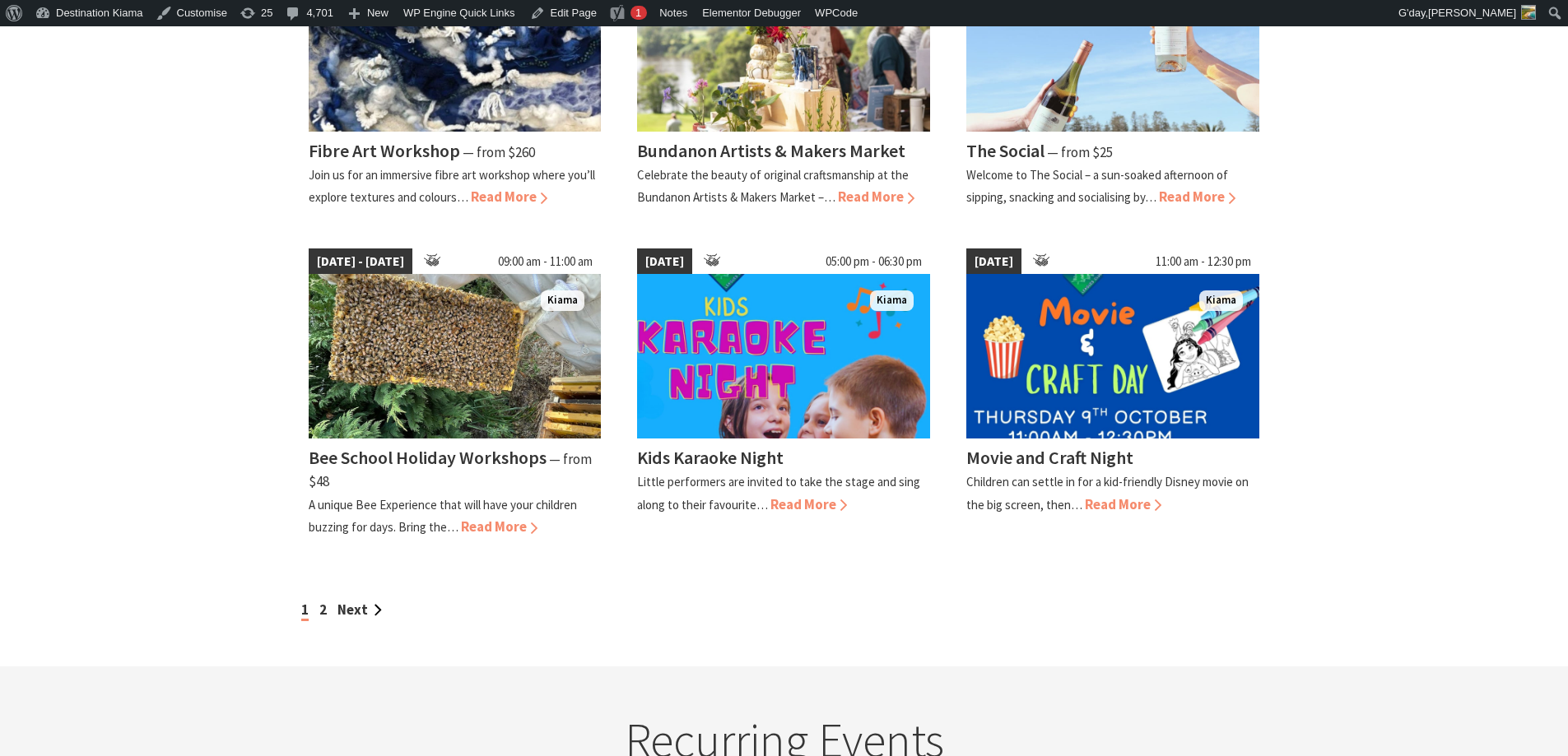
scroll to position [1317, 0]
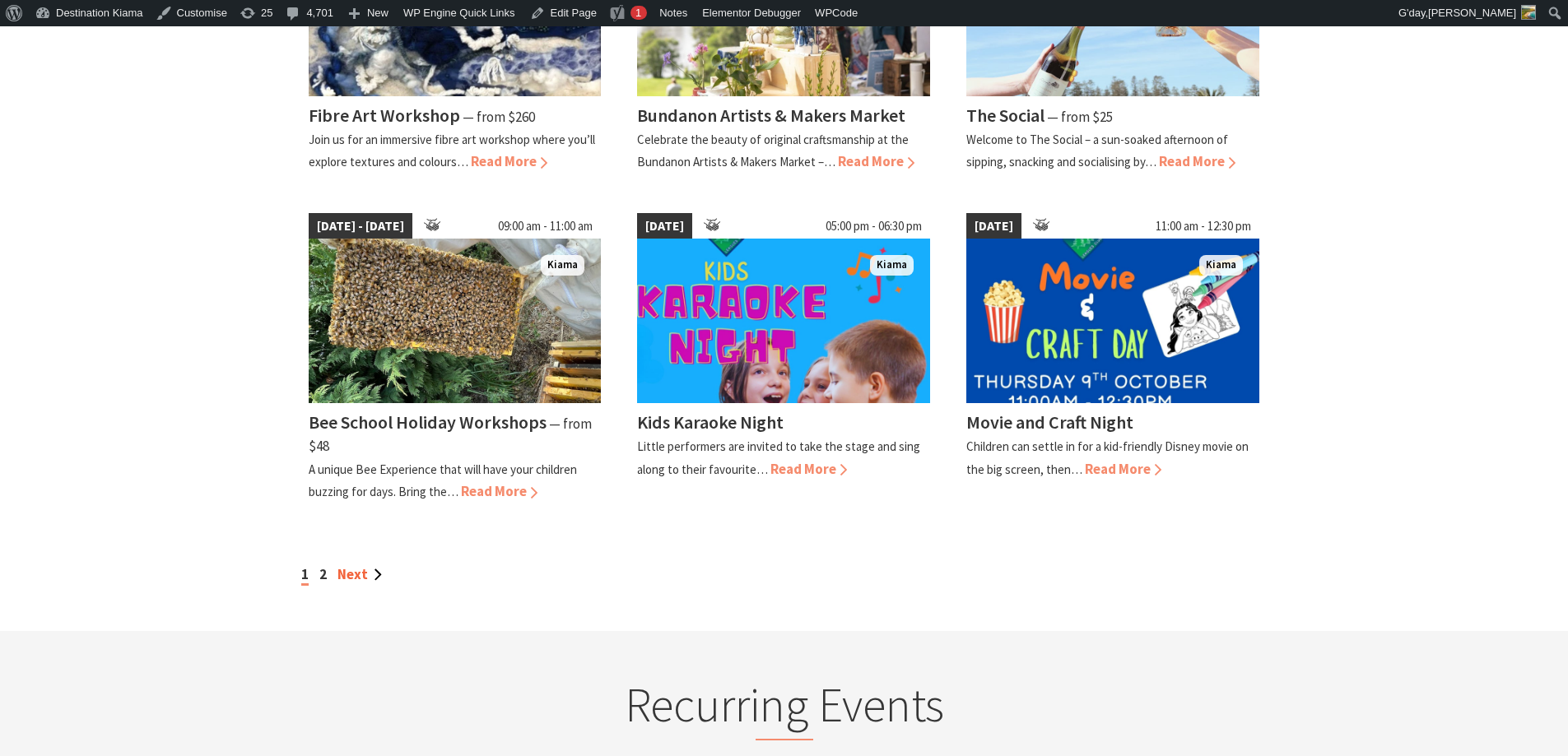
click at [355, 576] on link "Next" at bounding box center [359, 573] width 44 height 18
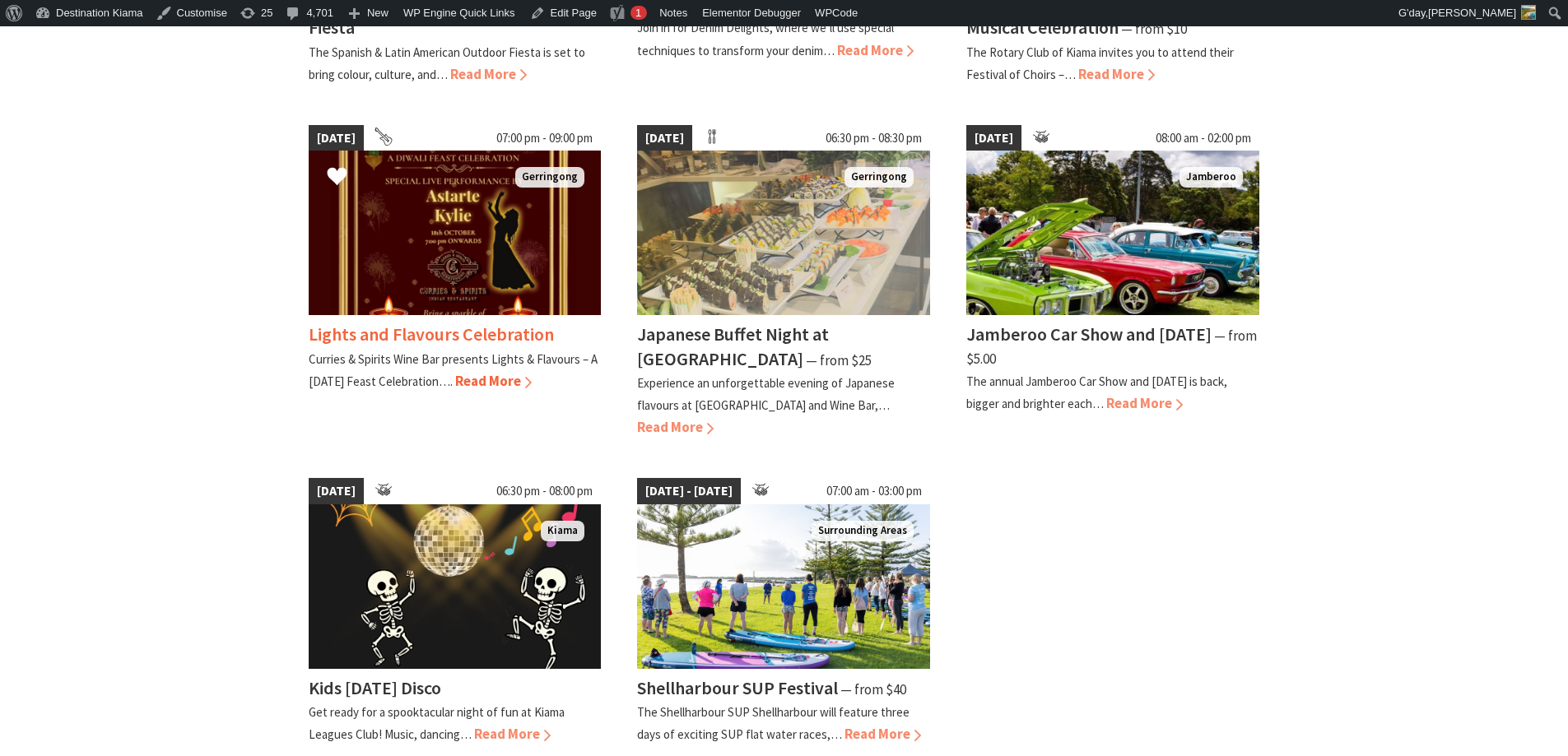
scroll to position [823, 0]
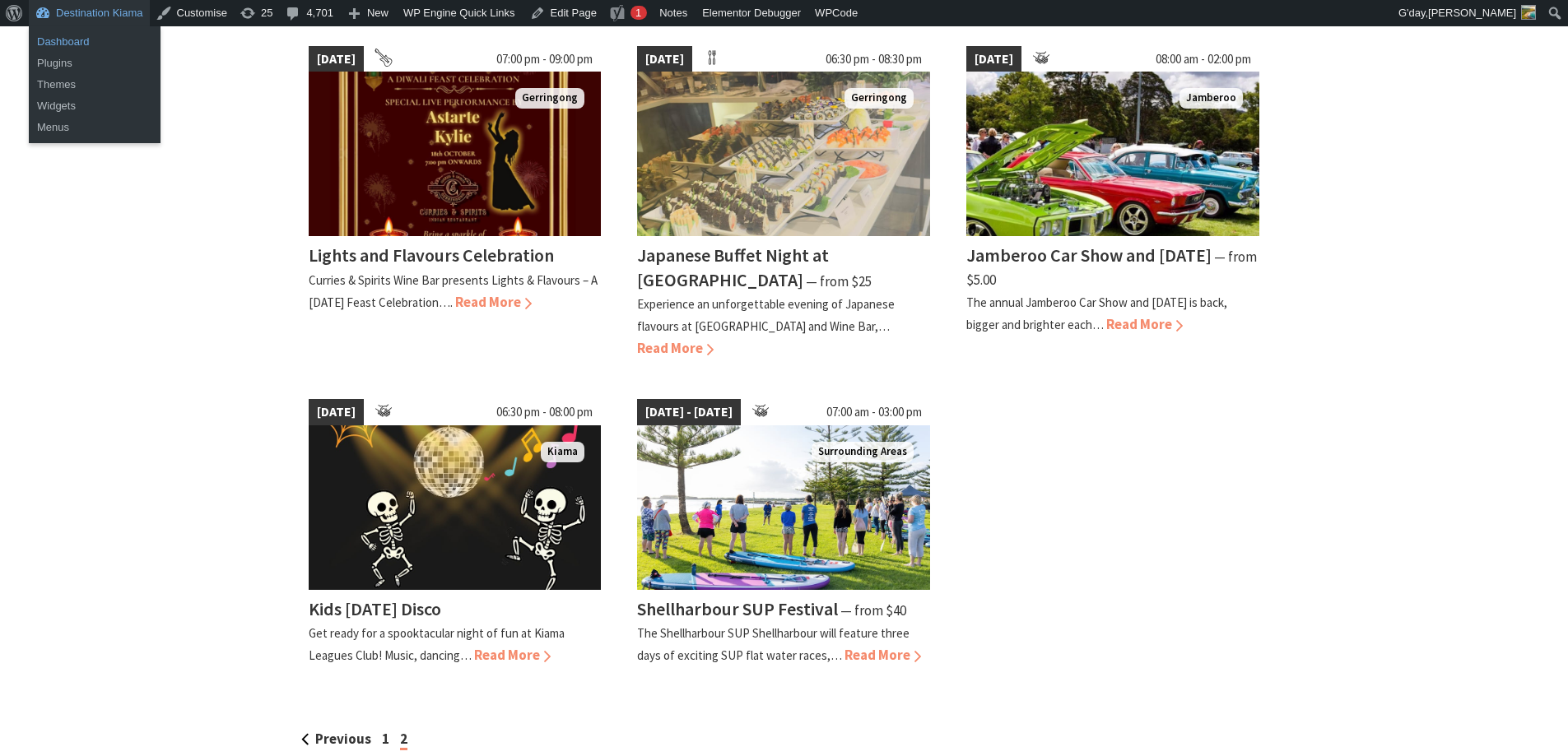
click at [55, 37] on link "Dashboard" at bounding box center [94, 42] width 132 height 21
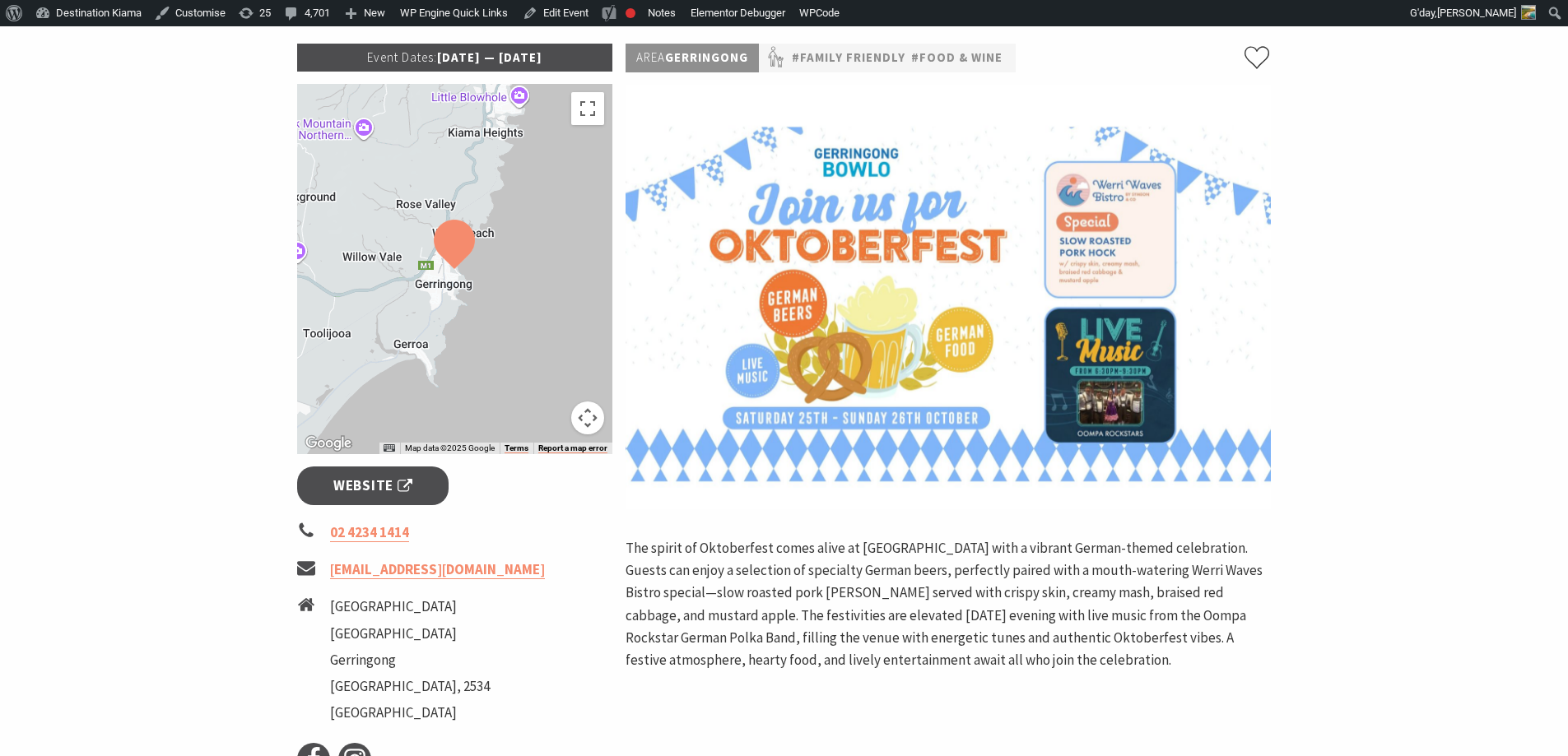
scroll to position [164, 0]
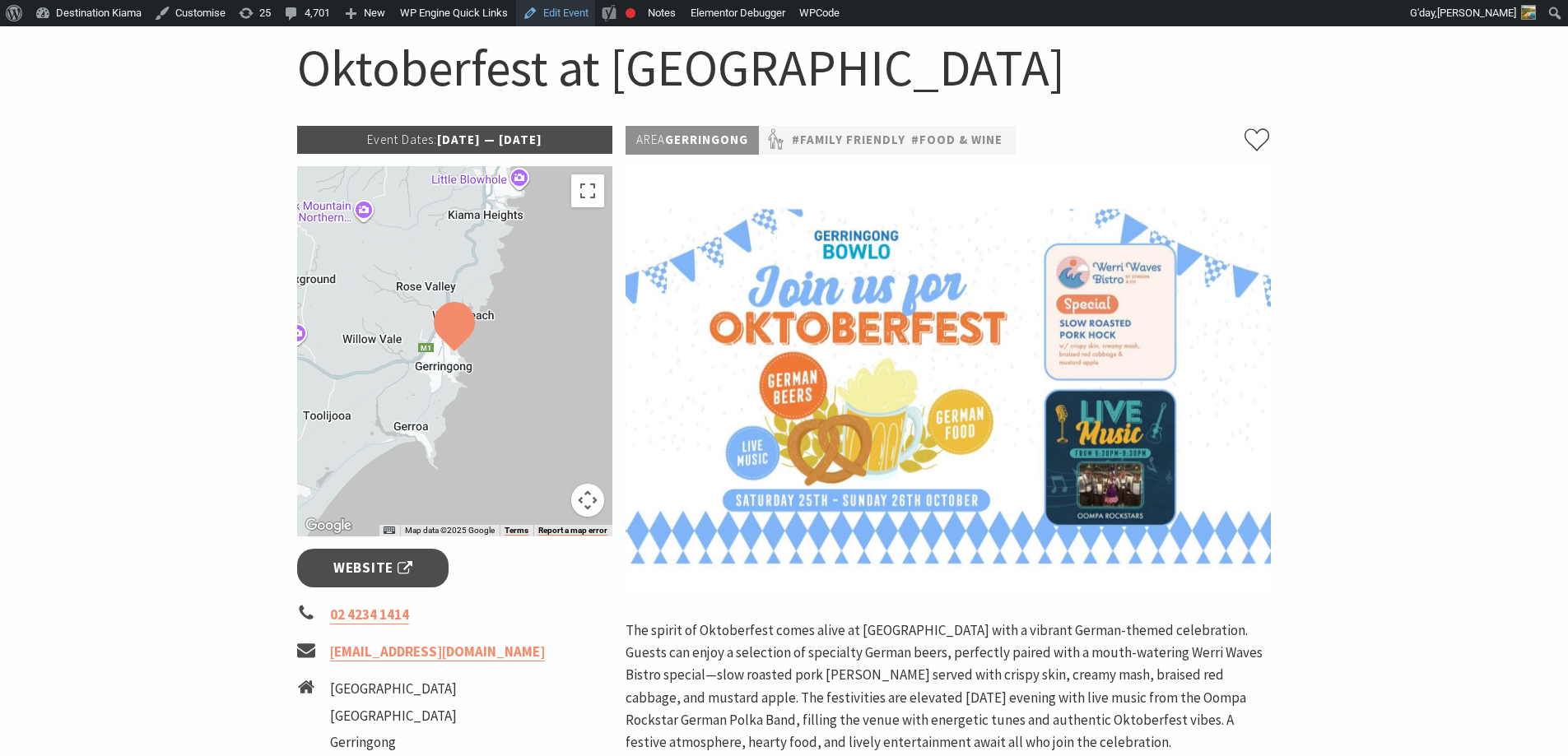
click at [552, 12] on link "Edit Event" at bounding box center [555, 12] width 79 height 26
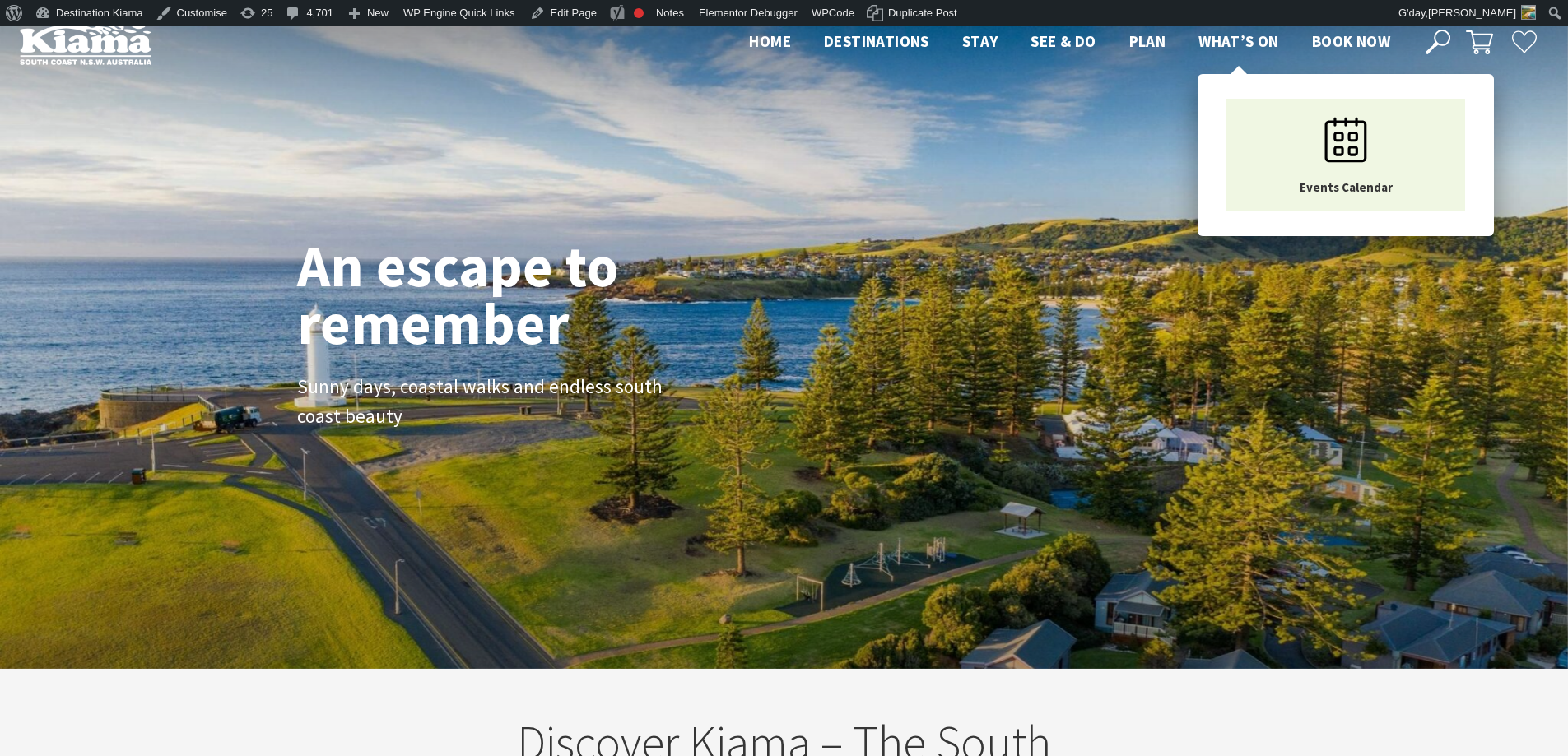
scroll to position [26, 1580]
click at [1272, 40] on span "What’s On" at bounding box center [1238, 41] width 81 height 20
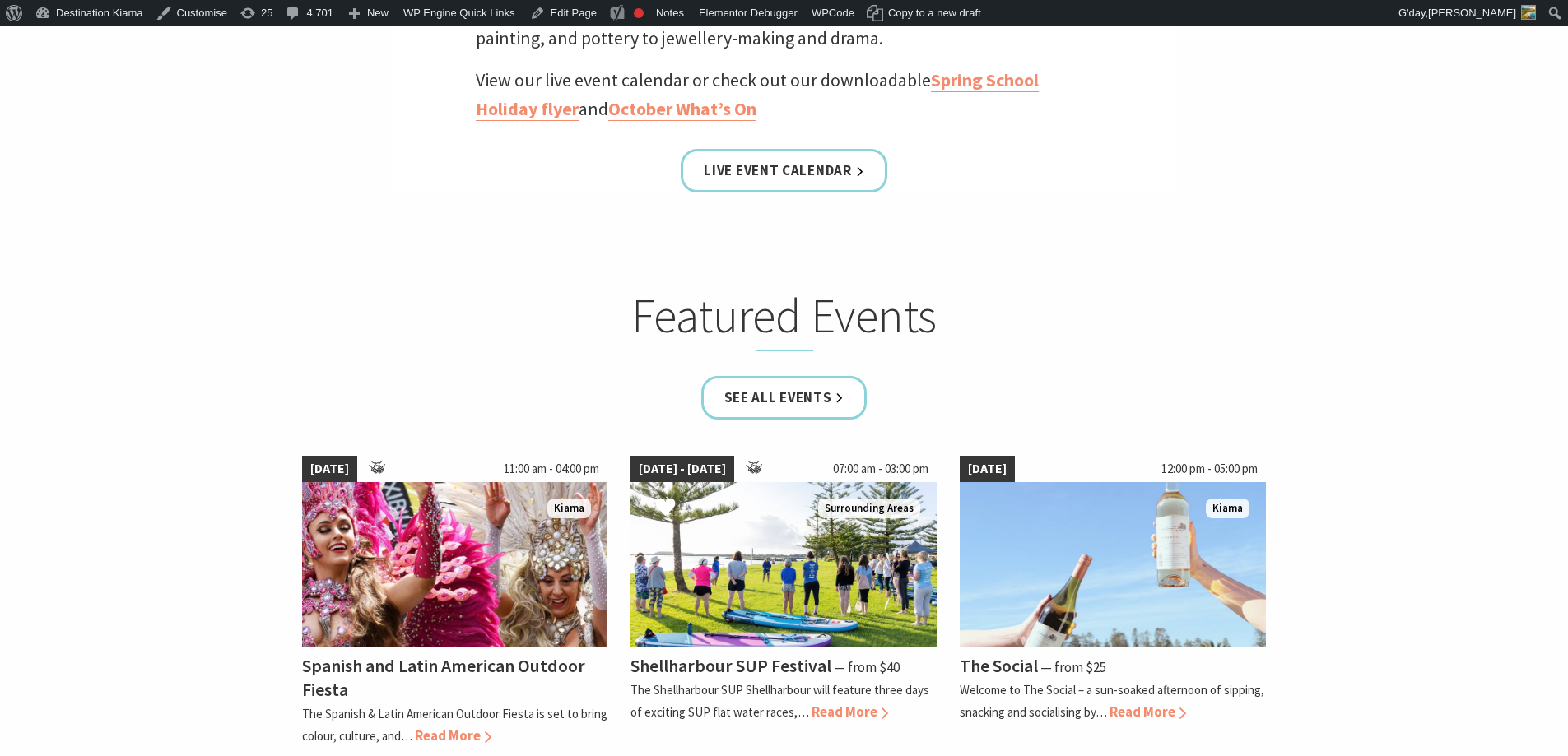
scroll to position [823, 0]
drag, startPoint x: 743, startPoint y: 403, endPoint x: 746, endPoint y: 393, distance: 10.4
click at [743, 402] on link "See all Events" at bounding box center [784, 397] width 166 height 43
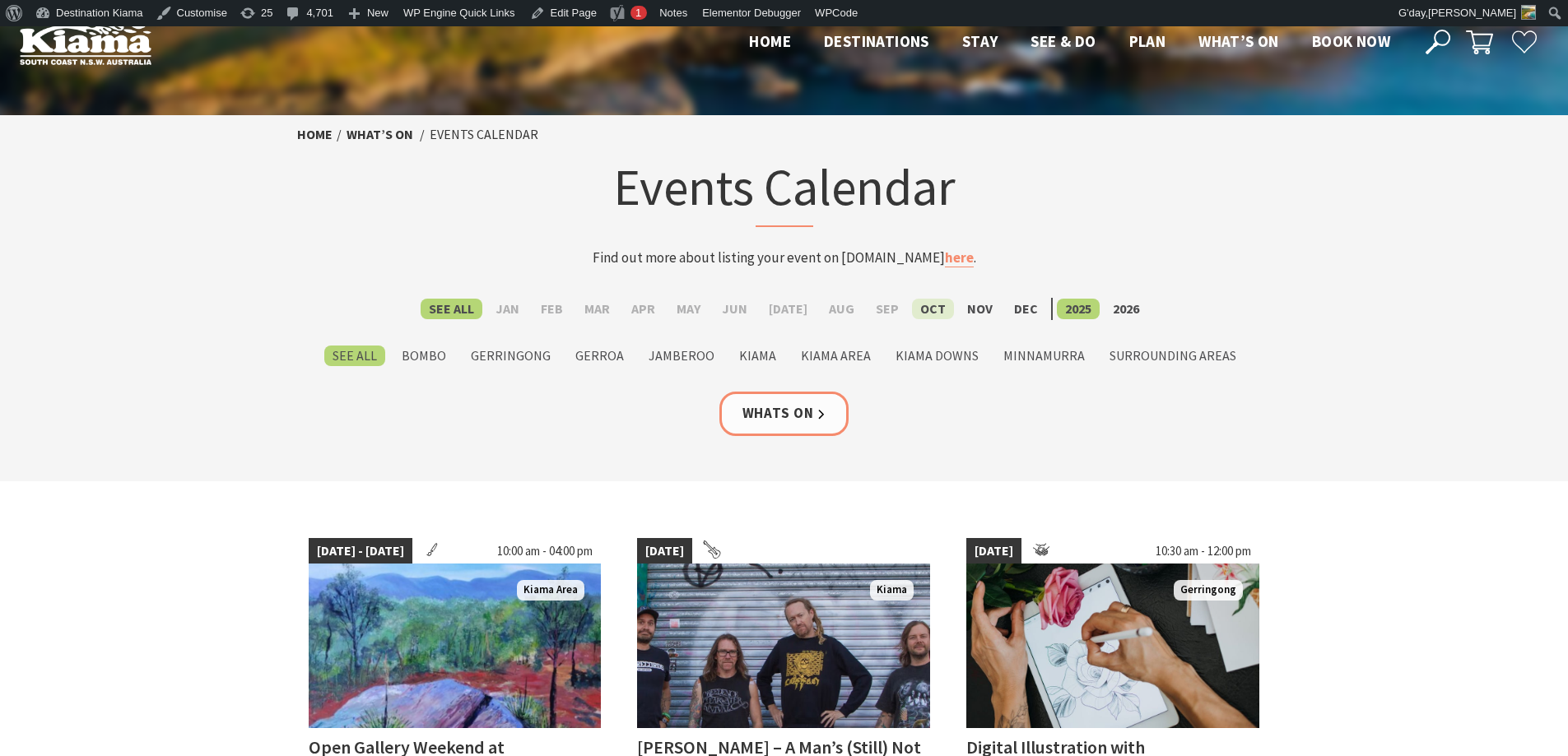
click at [926, 317] on label "Oct" at bounding box center [933, 308] width 42 height 20
click at [0, 0] on input "Oct" at bounding box center [0, 0] width 0 height 0
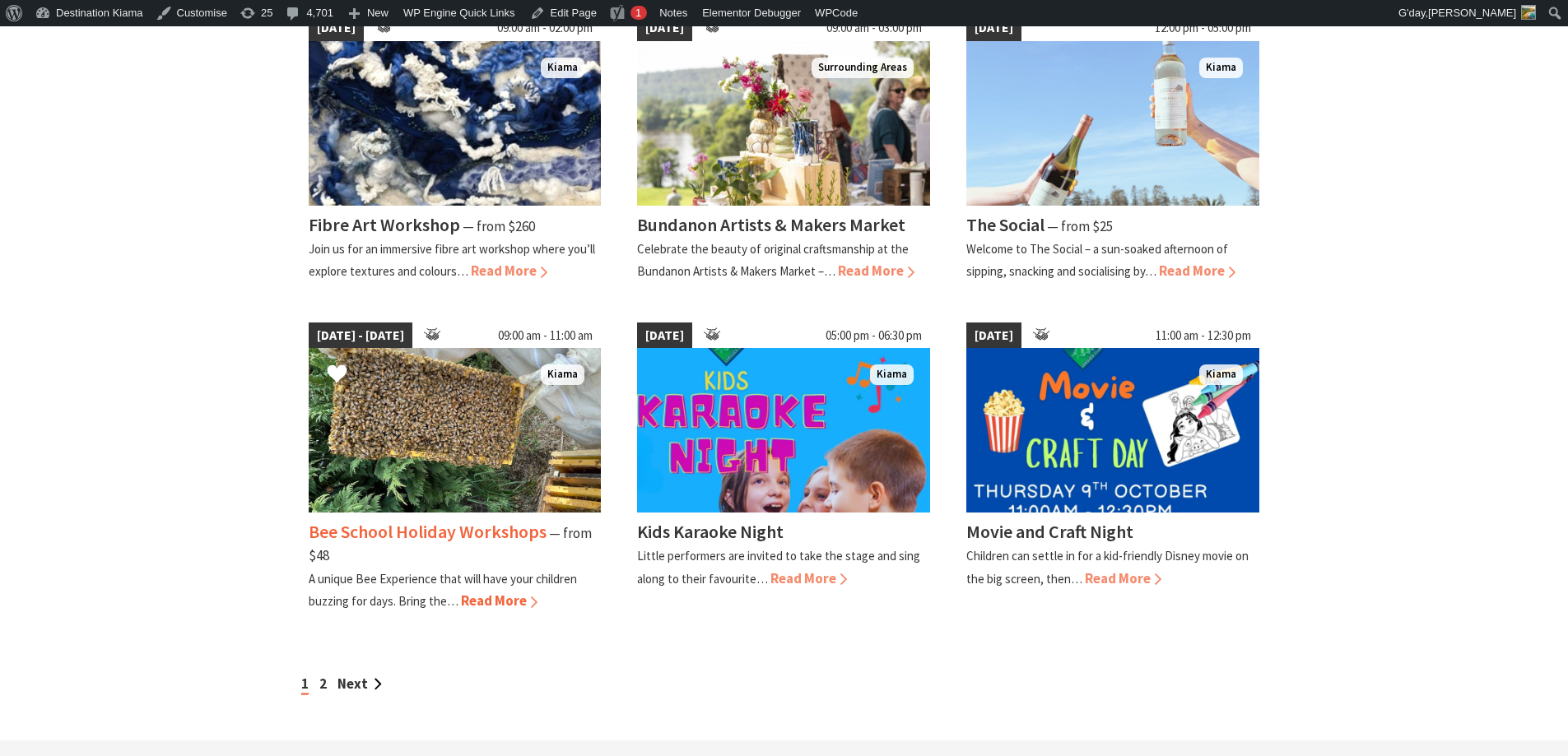
scroll to position [1234, 0]
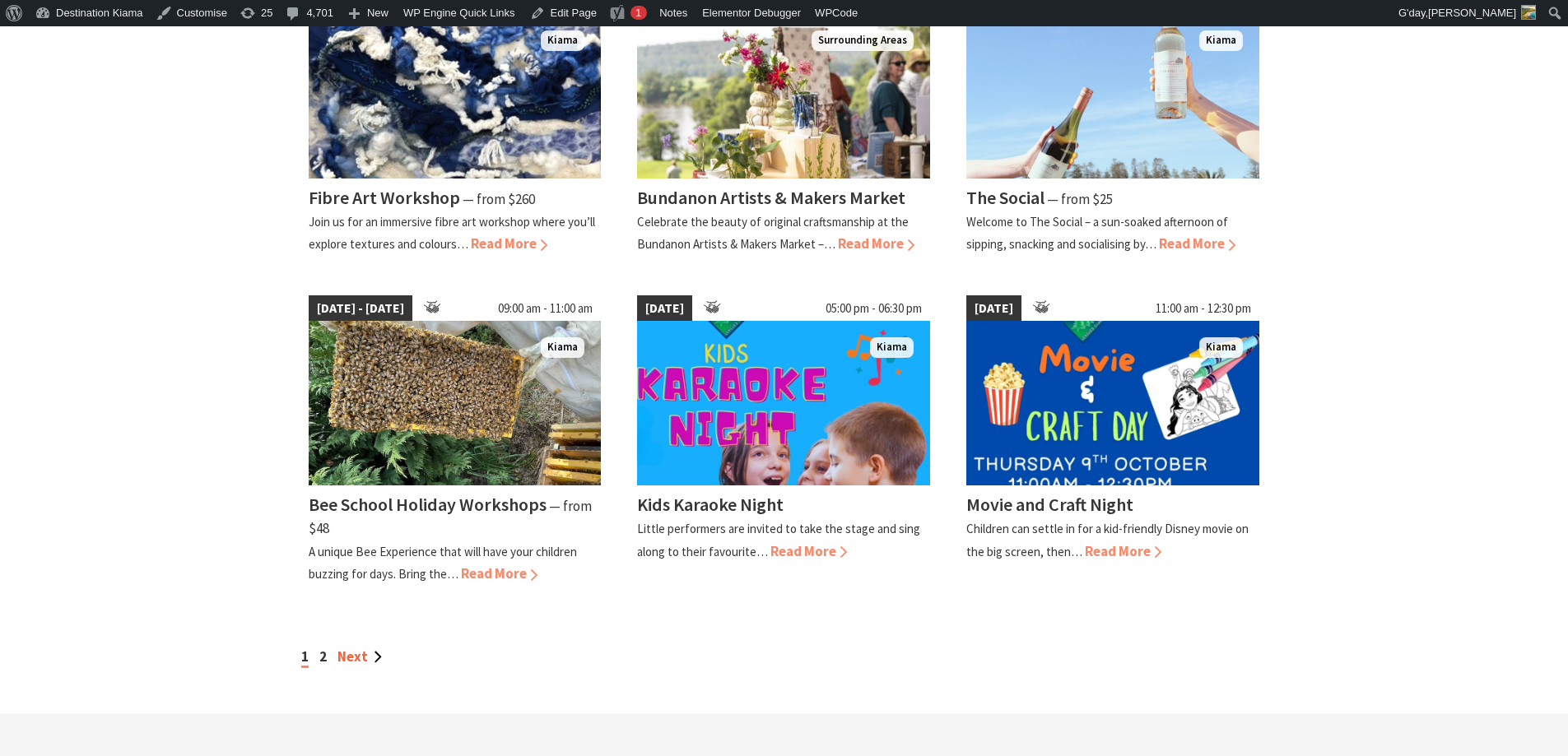
click at [353, 660] on link "Next" at bounding box center [359, 656] width 44 height 18
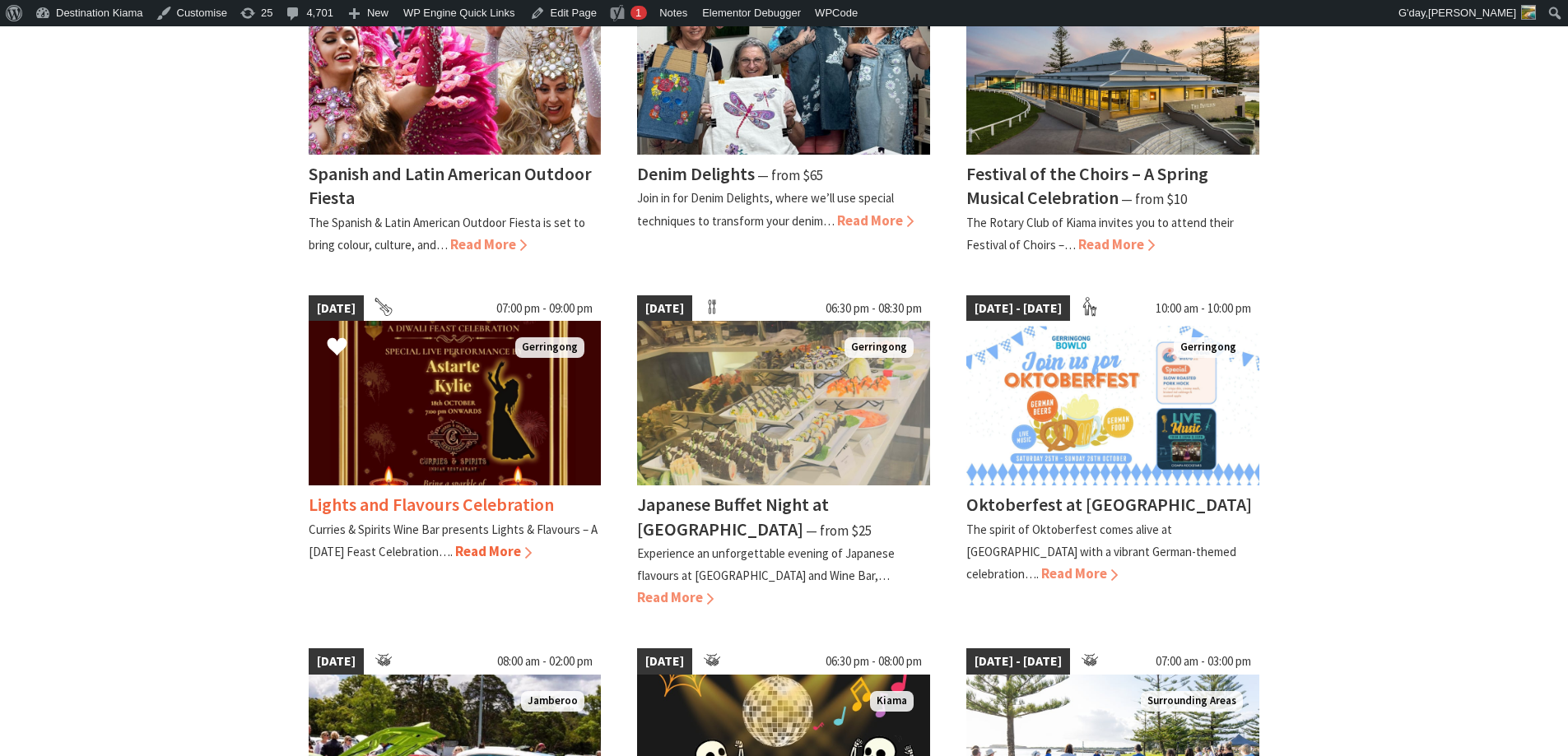
scroll to position [576, 0]
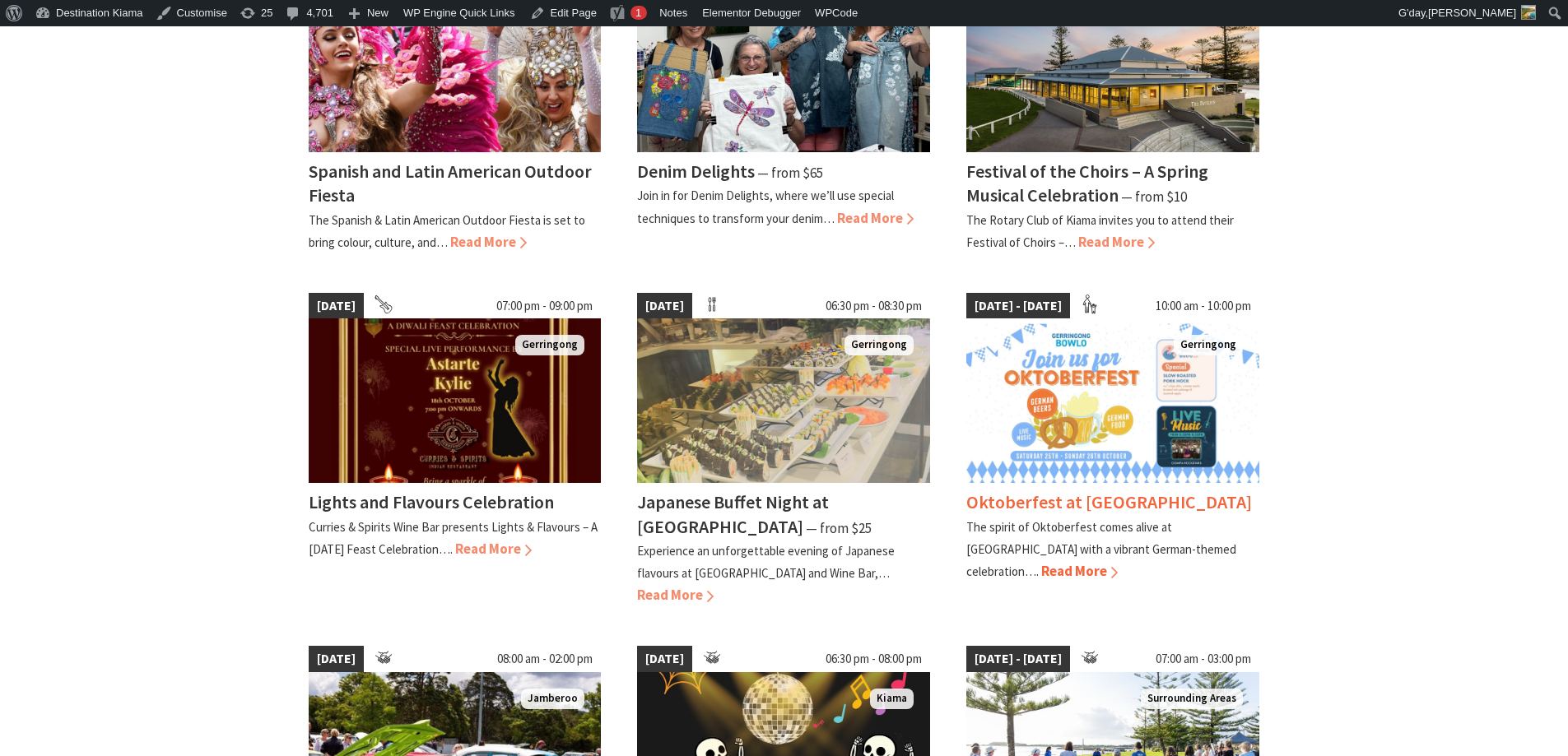
click at [1096, 523] on p "The spirit of Oktoberfest comes alive at [GEOGRAPHIC_DATA] with a vibrant Germa…" at bounding box center [1101, 549] width 270 height 61
